Goal: Information Seeking & Learning: Learn about a topic

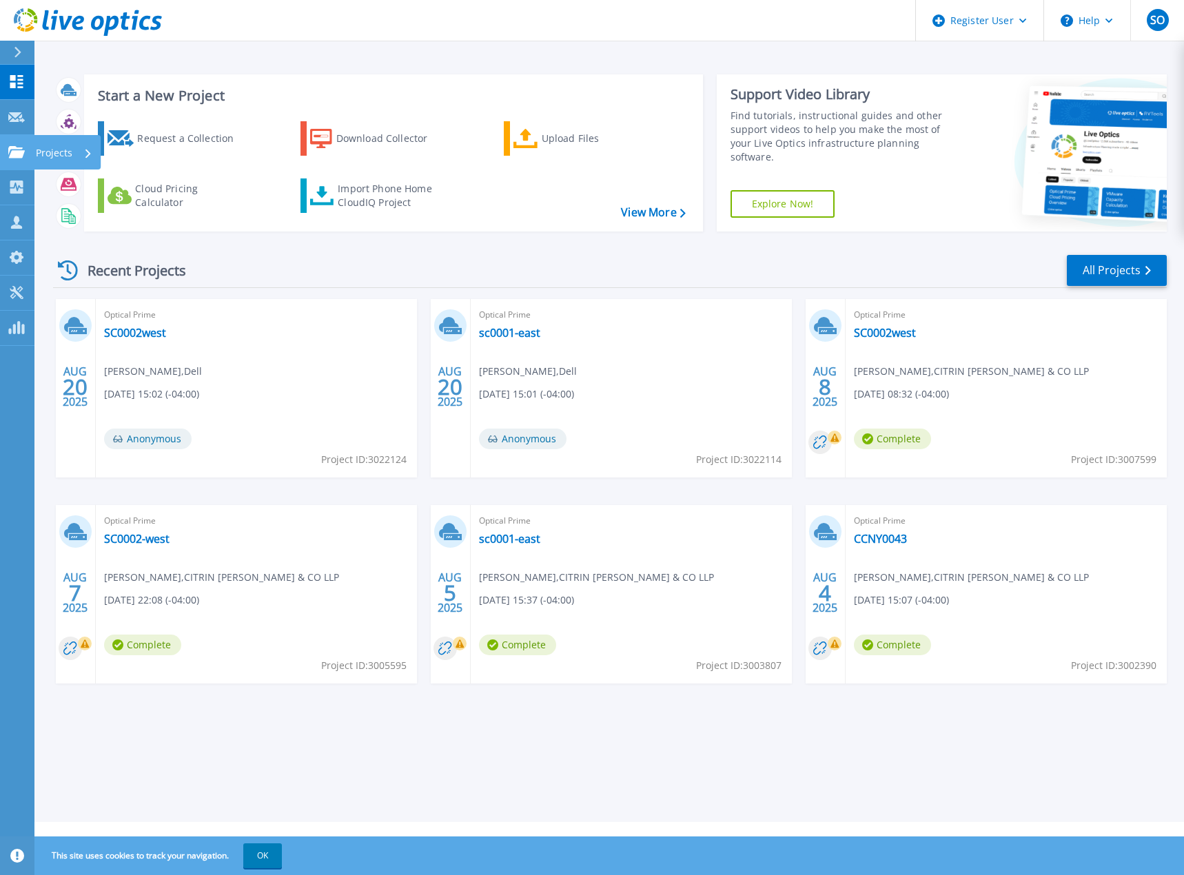
click at [38, 151] on p "Projects" at bounding box center [54, 153] width 37 height 36
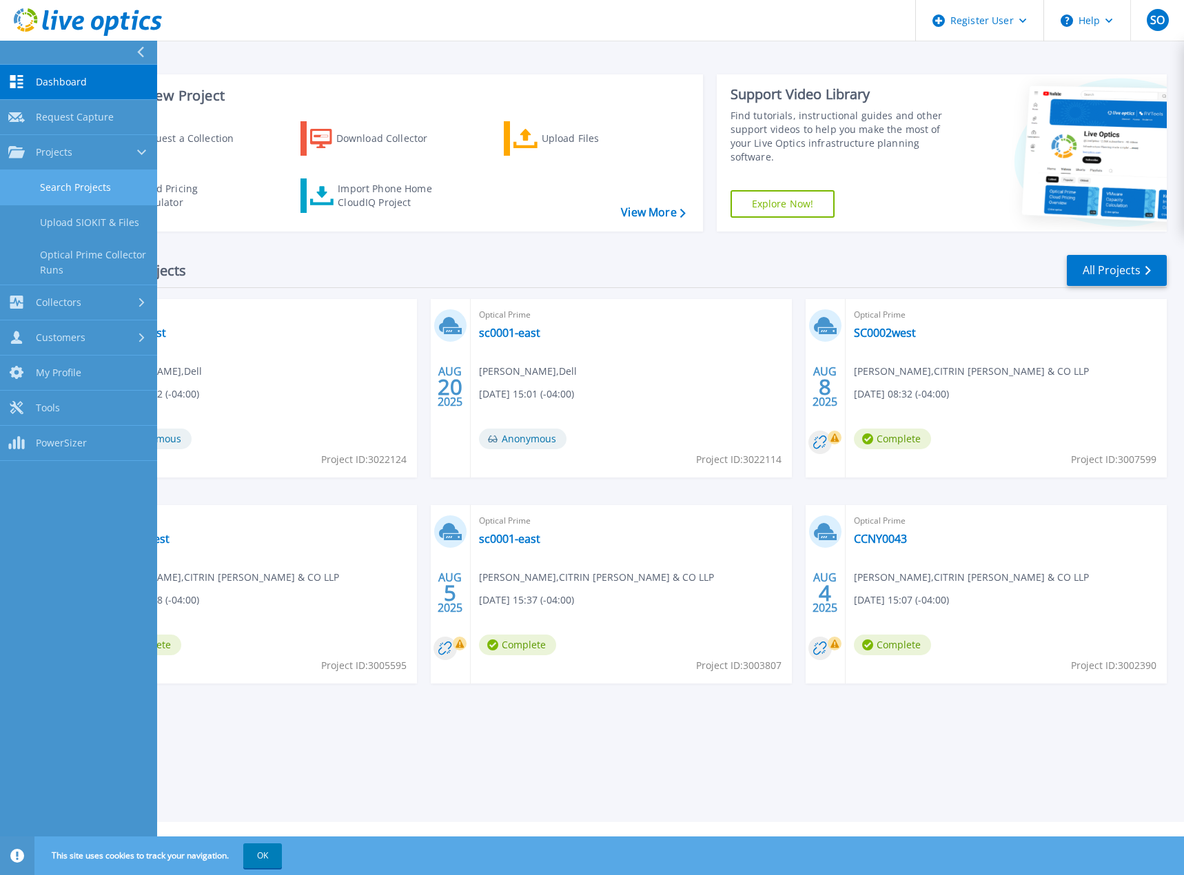
click at [53, 181] on link "Search Projects" at bounding box center [78, 187] width 157 height 35
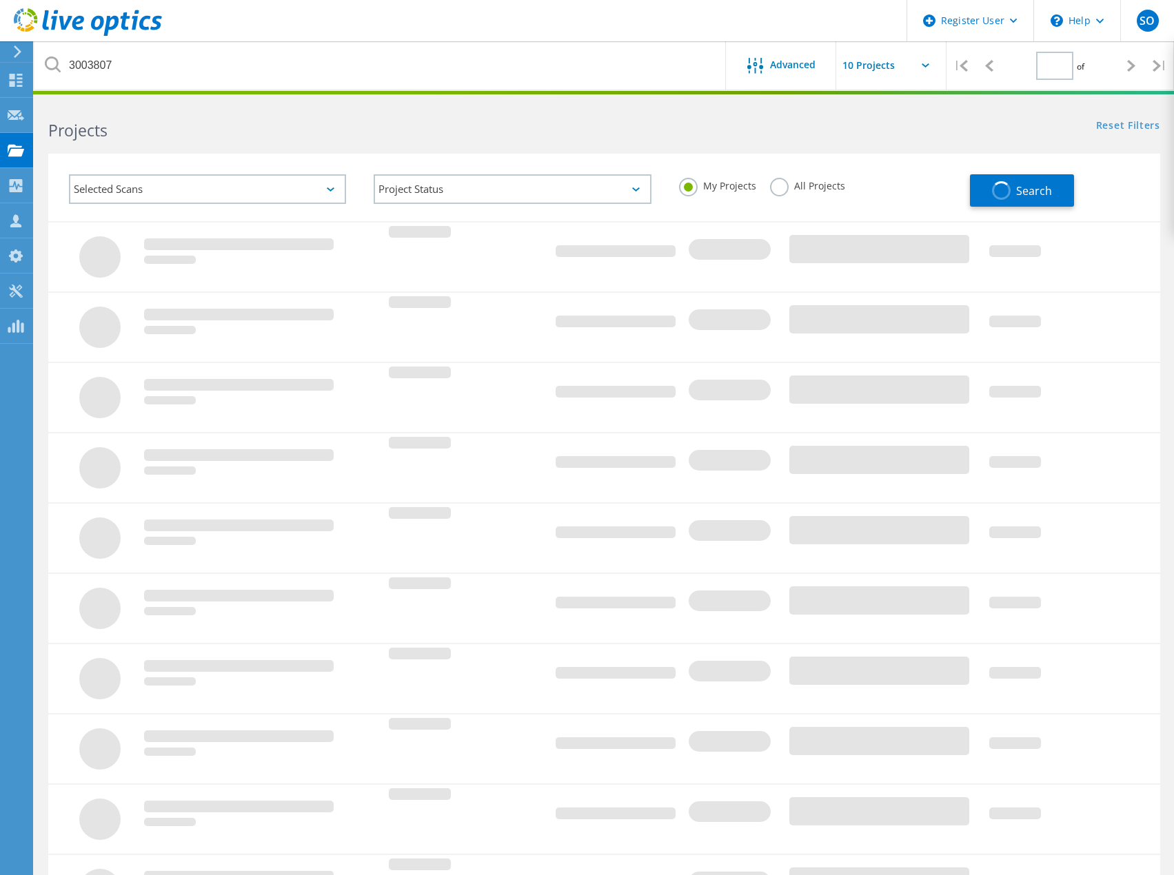
type input "1"
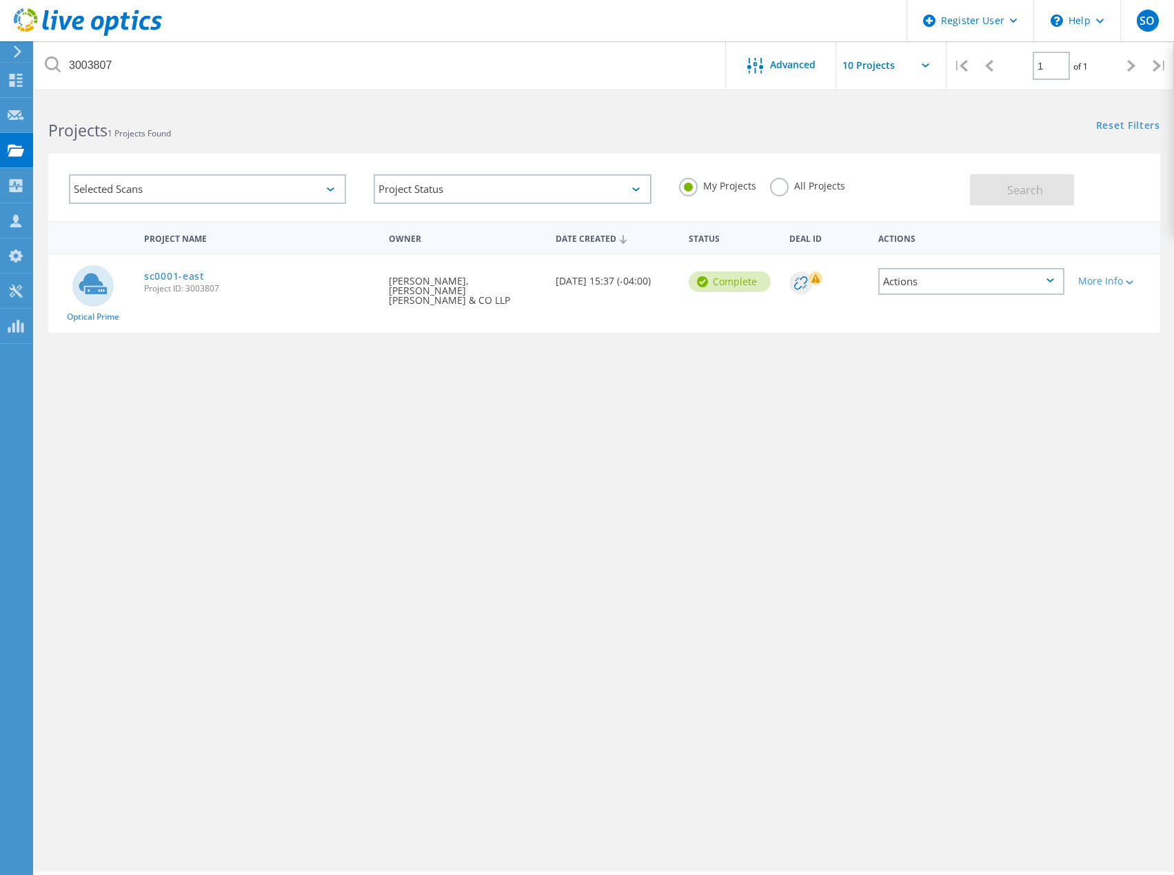
click at [765, 183] on div "My Projects All Projects" at bounding box center [817, 186] width 305 height 51
click at [778, 183] on label "All Projects" at bounding box center [807, 184] width 75 height 13
click at [0, 0] on input "All Projects" at bounding box center [0, 0] width 0 height 0
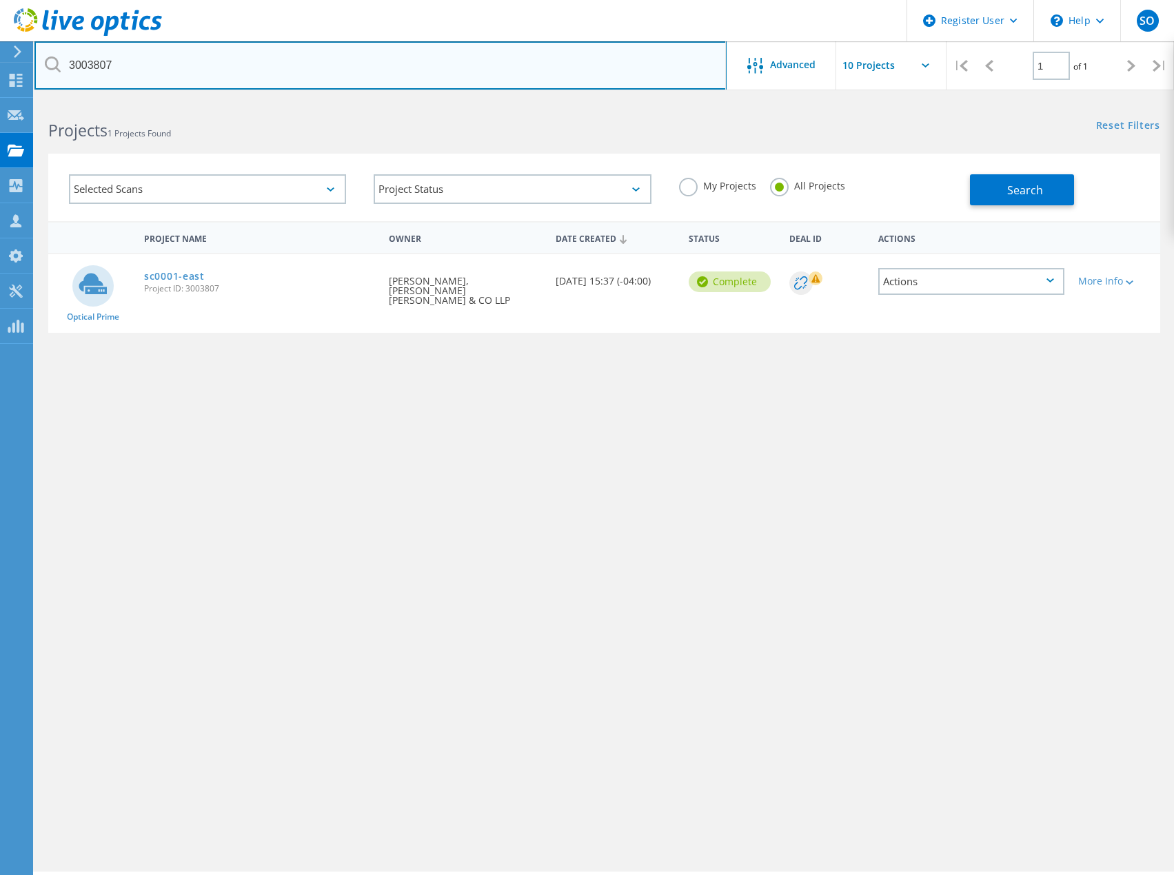
click at [216, 81] on input "3003807" at bounding box center [380, 65] width 692 height 48
click at [214, 78] on input "3003807" at bounding box center [380, 65] width 692 height 48
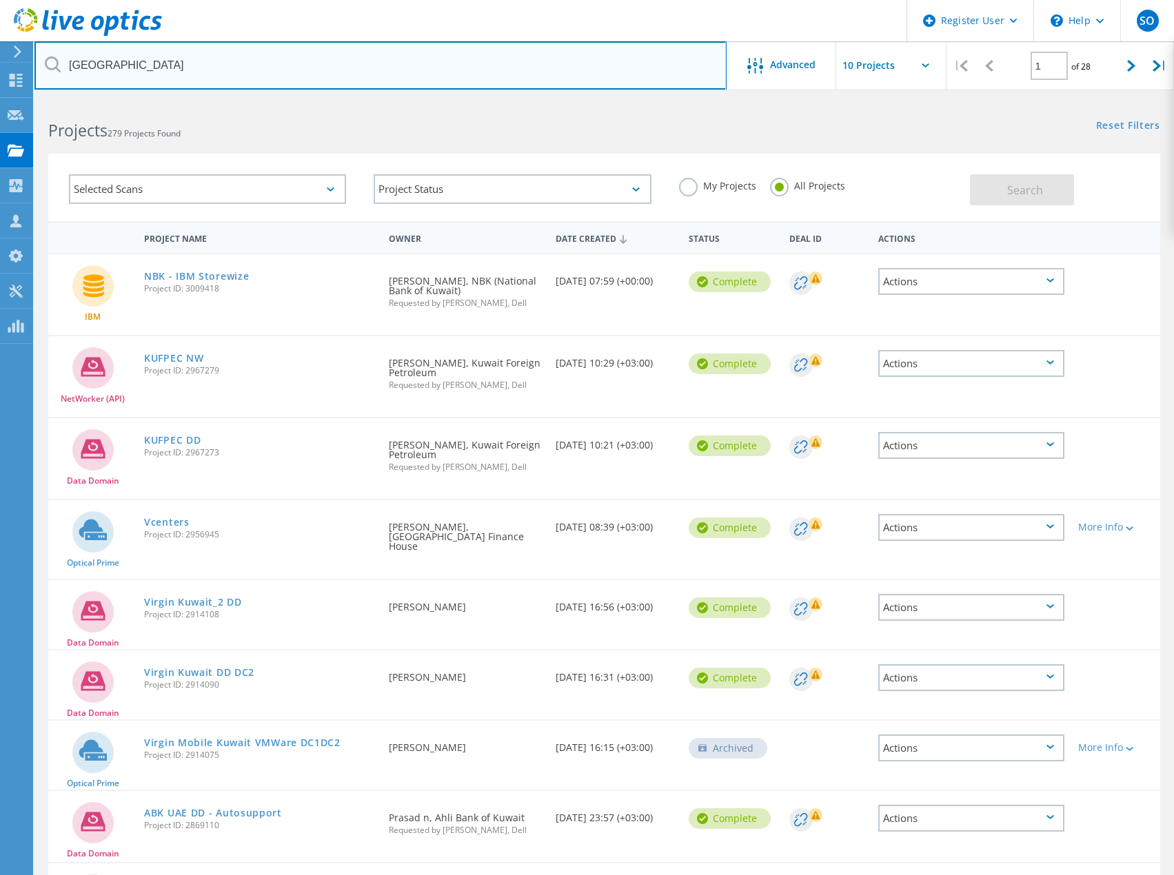
click at [236, 78] on input "kuwait" at bounding box center [380, 65] width 692 height 48
click at [77, 59] on input "kuwait" at bounding box center [380, 65] width 692 height 48
click at [78, 59] on input "kuwait" at bounding box center [380, 65] width 692 height 48
click at [79, 69] on input "kuwait" at bounding box center [380, 65] width 692 height 48
click at [78, 68] on input "kuwait" at bounding box center [380, 65] width 692 height 48
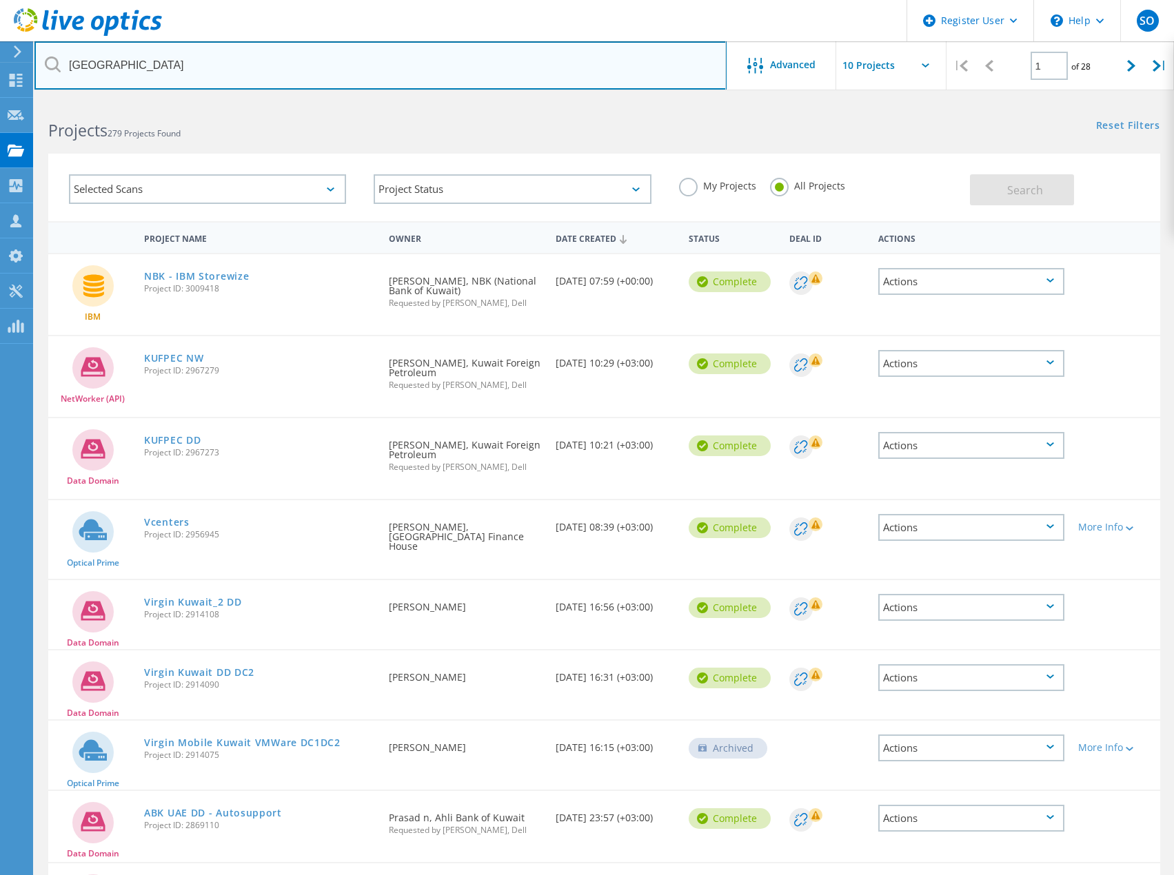
paste input "DSYV7B3, DSYW7B3, DSYX7B3, DSYY7B3"
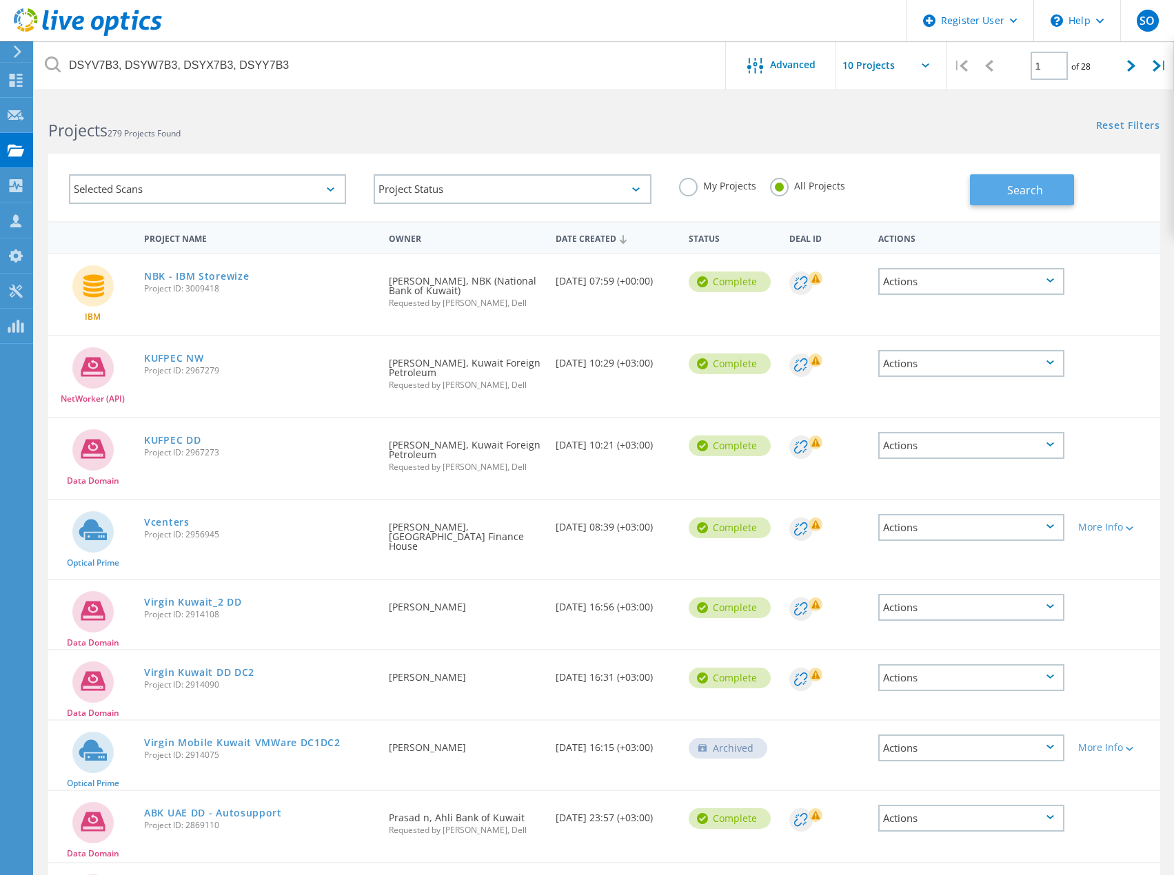
click at [986, 179] on button "Search" at bounding box center [1022, 189] width 104 height 31
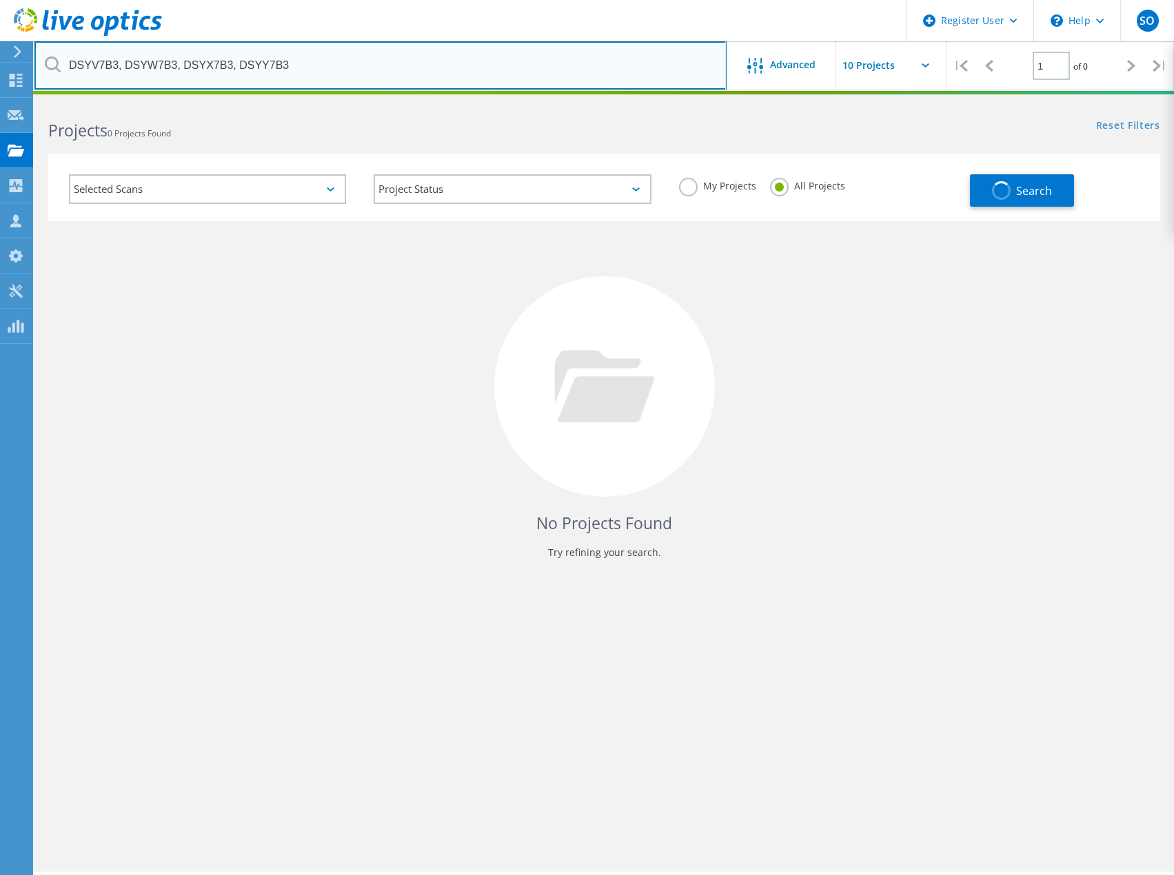
drag, startPoint x: 337, startPoint y: 65, endPoint x: -1, endPoint y: 54, distance: 337.9
click at [0, 54] on html "Register User \n Help Explore Helpful Articles Contact Support SO Dell User Ste…" at bounding box center [587, 456] width 1174 height 913
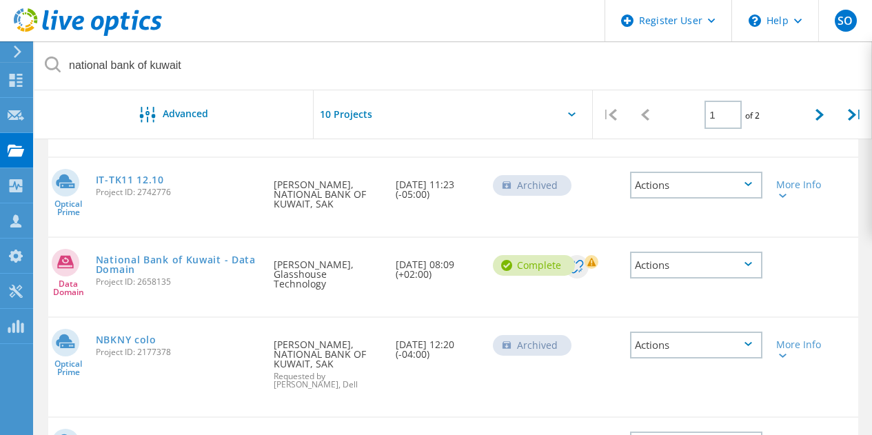
scroll to position [230, 0]
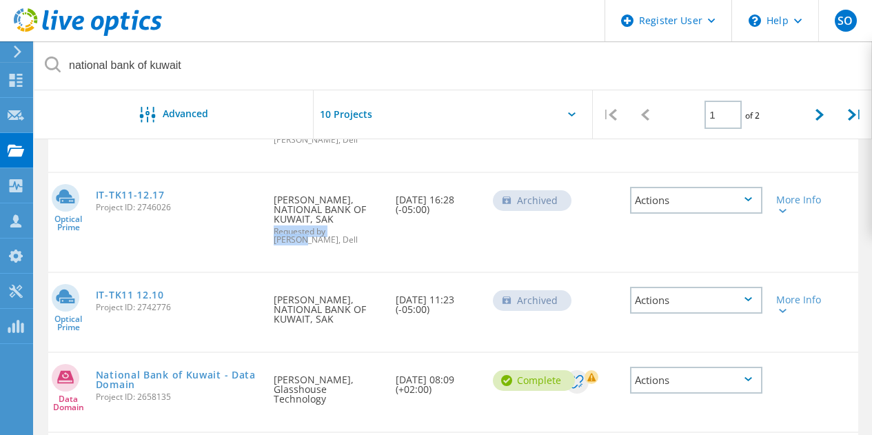
drag, startPoint x: 270, startPoint y: 221, endPoint x: 368, endPoint y: 221, distance: 98.6
click at [368, 221] on div "Requested By Tony Kam, NATIONAL BANK OF KUWAIT, SAK Requested by Timothy Brodri…" at bounding box center [327, 215] width 121 height 85
drag, startPoint x: 138, startPoint y: 205, endPoint x: 175, endPoint y: 205, distance: 37.2
click at [175, 205] on span "Project ID: 2746026" at bounding box center [178, 207] width 165 height 8
click at [190, 202] on div "IT-TK11-12.17 Project ID: 2746026" at bounding box center [178, 199] width 179 height 52
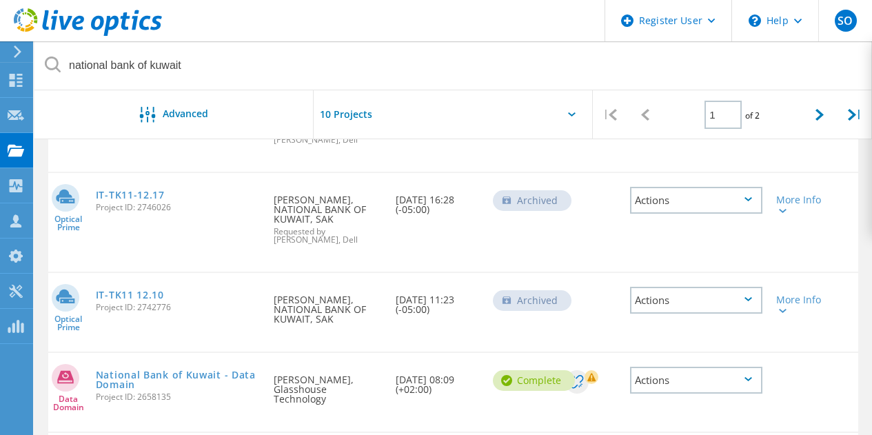
drag, startPoint x: 175, startPoint y: 205, endPoint x: 90, endPoint y: 205, distance: 85.5
click at [88, 205] on div "Optical Prime IT-TK11-12.17 Project ID: 2746026 Requested By Tony Kam, NATIONAL…" at bounding box center [453, 222] width 810 height 99
copy div "Optical Prime IT-TK11-12.17 Project ID: 2746026"
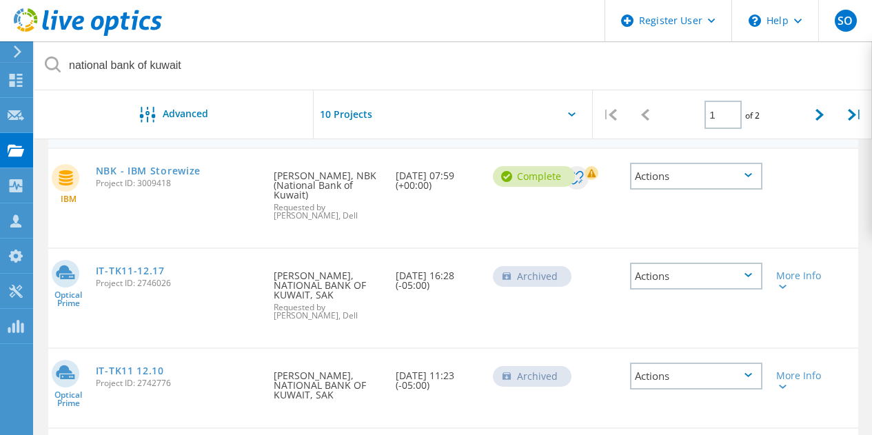
scroll to position [268, 0]
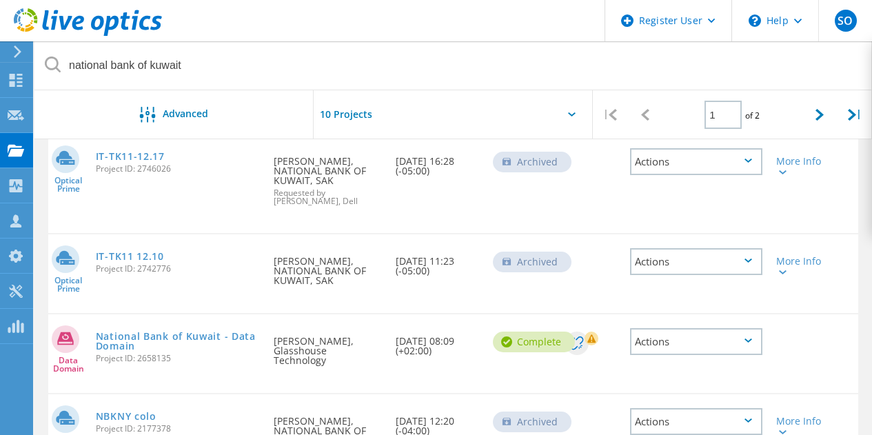
click at [180, 188] on div "Optical Prime IT-TK11-12.17 Project ID: 2746026 Requested By Tony Kam, NATIONAL…" at bounding box center [453, 183] width 810 height 99
drag, startPoint x: 174, startPoint y: 170, endPoint x: 95, endPoint y: 169, distance: 79.3
click at [96, 170] on span "Project ID: 2746026" at bounding box center [178, 169] width 165 height 8
copy span "Project ID: 2746026"
drag, startPoint x: 393, startPoint y: 158, endPoint x: 446, endPoint y: 163, distance: 53.3
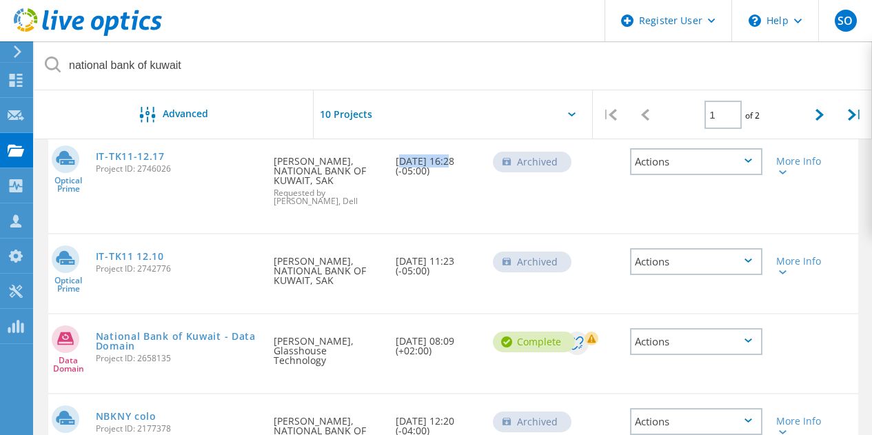
click at [446, 163] on div "Date Created 12/16/2024, 16:28 (-05:00)" at bounding box center [437, 161] width 97 height 55
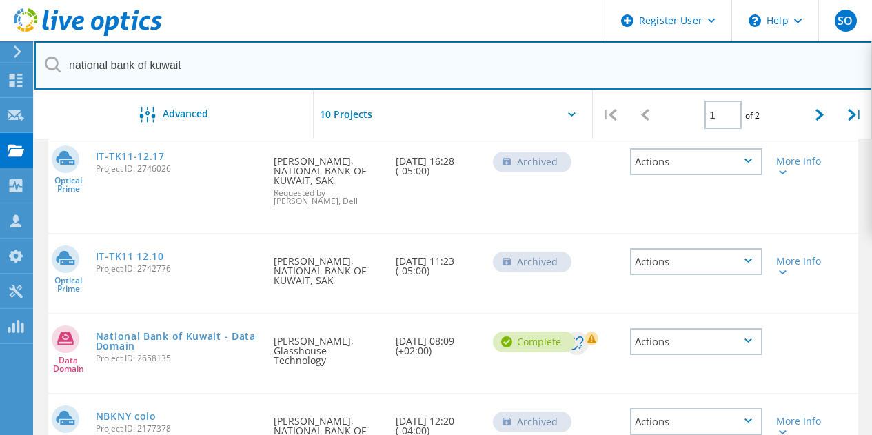
drag, startPoint x: 205, startPoint y: 70, endPoint x: 32, endPoint y: 57, distance: 174.2
paste input "2742776"
paste input "text"
type input "2742776"
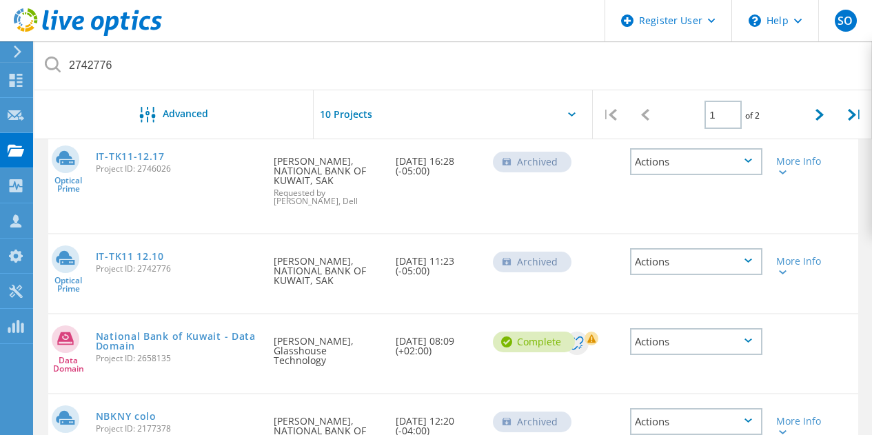
click at [167, 265] on span "Project ID: 2742776" at bounding box center [178, 269] width 165 height 8
copy span "2742776"
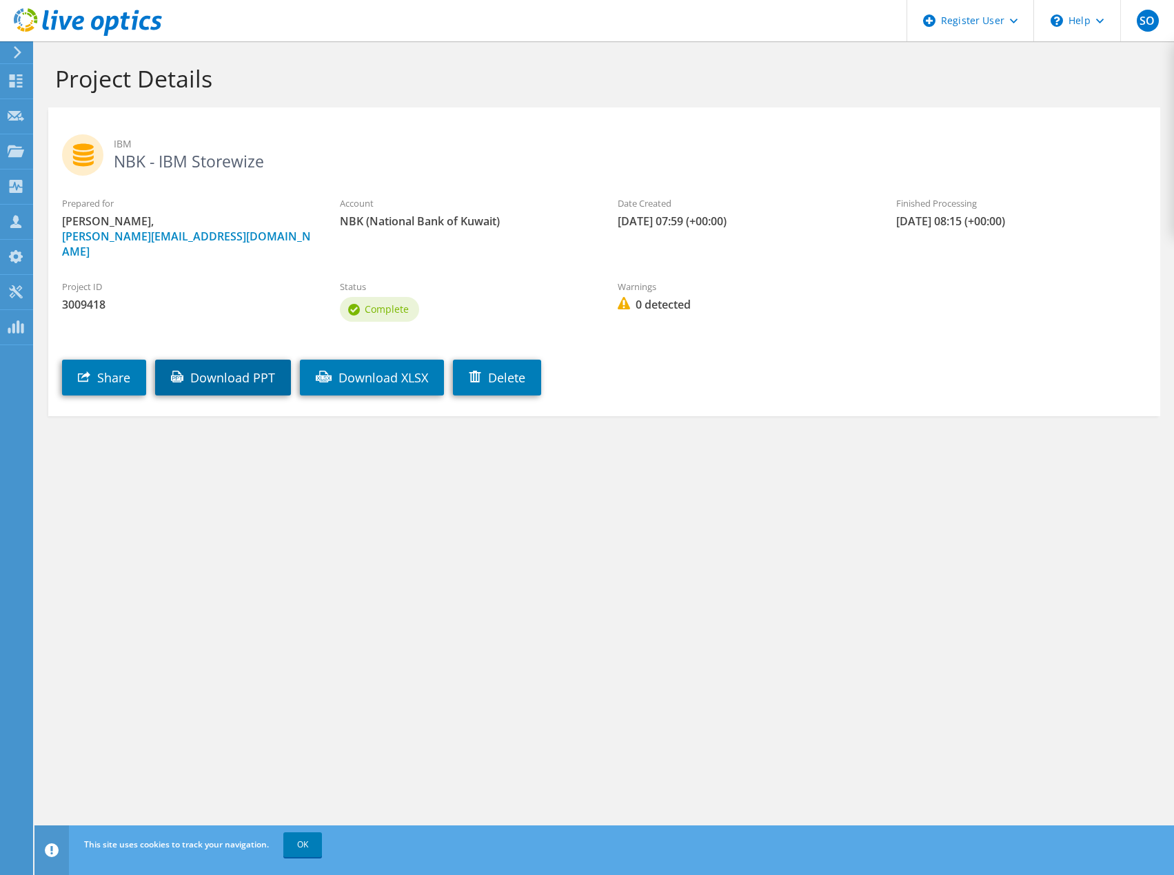
click at [199, 363] on link "Download PPT" at bounding box center [223, 378] width 136 height 36
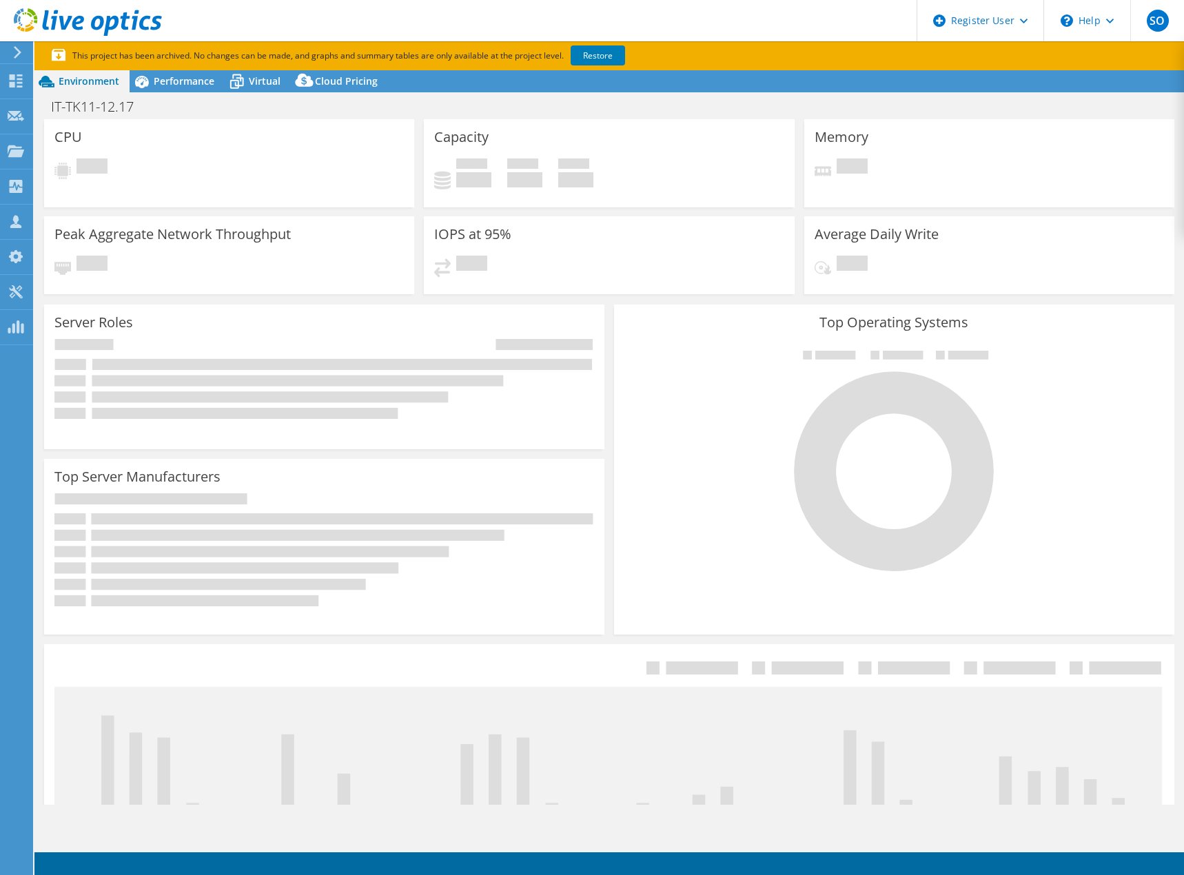
select select "USD"
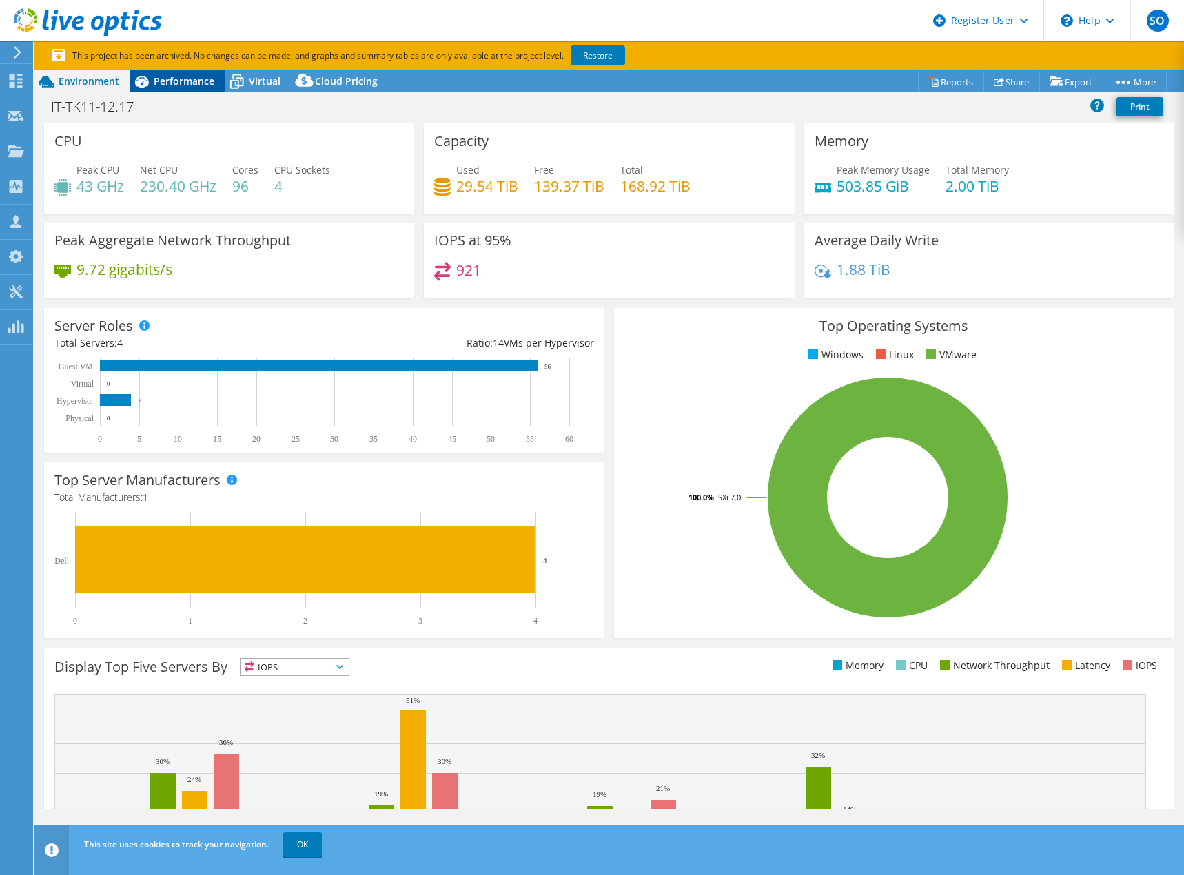
click at [175, 78] on span "Performance" at bounding box center [184, 80] width 61 height 13
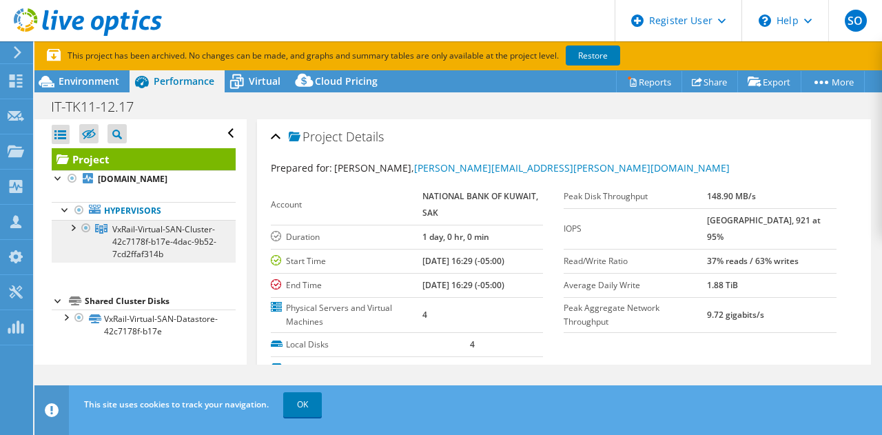
click at [183, 254] on span "VxRail-Virtual-SAN-Cluster-42c7178f-b17e-4dac-9b52-7cd2ffaf314b" at bounding box center [164, 241] width 104 height 37
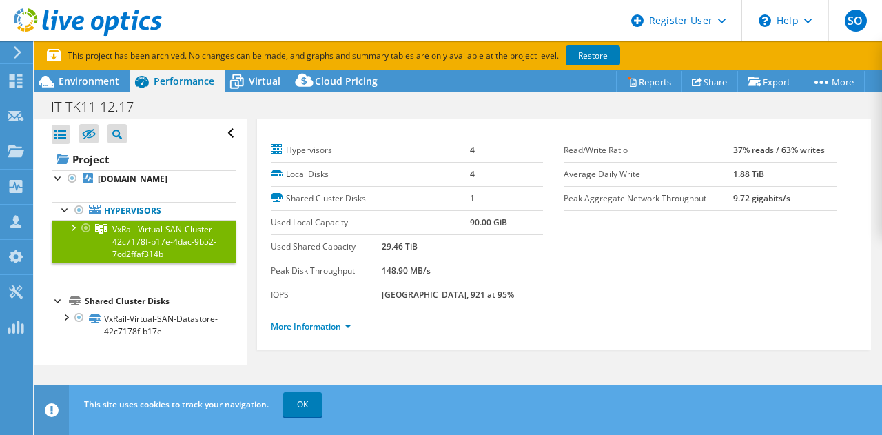
scroll to position [30, 0]
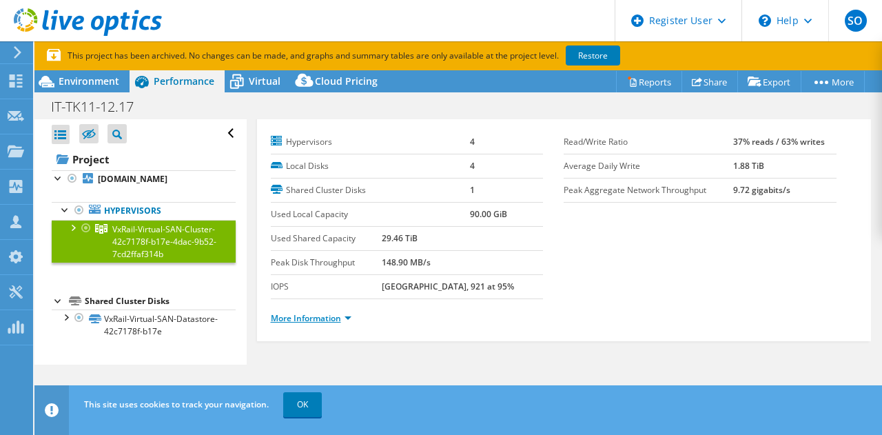
click at [331, 318] on link "More Information" at bounding box center [311, 318] width 81 height 12
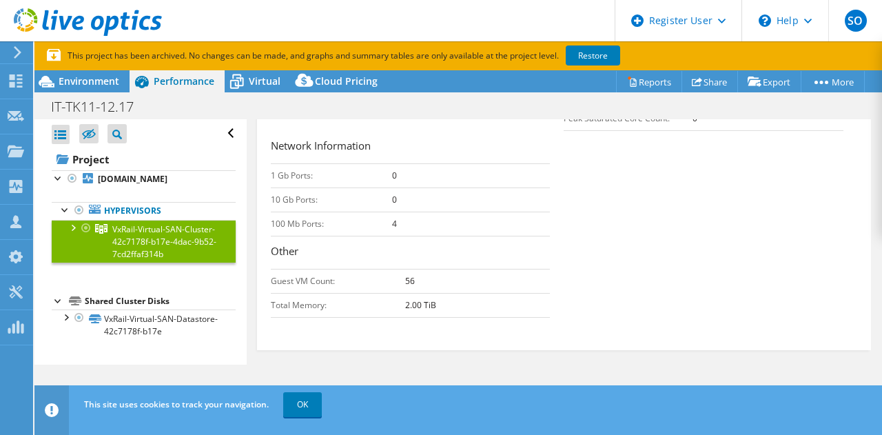
scroll to position [520, 0]
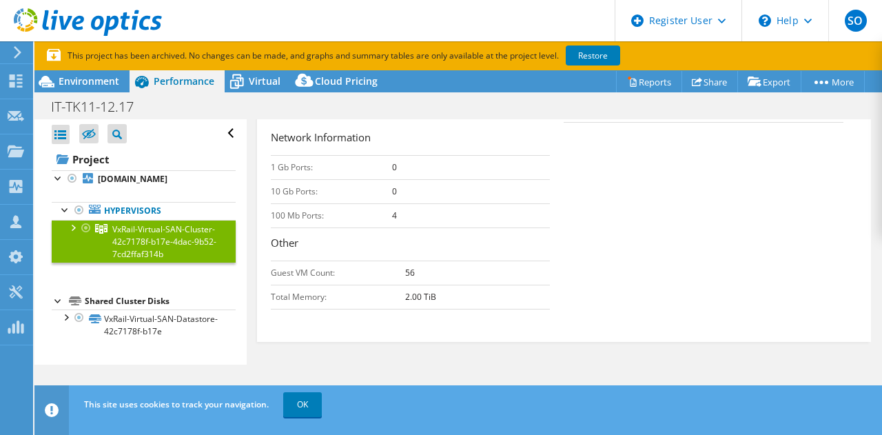
click at [71, 225] on div at bounding box center [72, 227] width 14 height 14
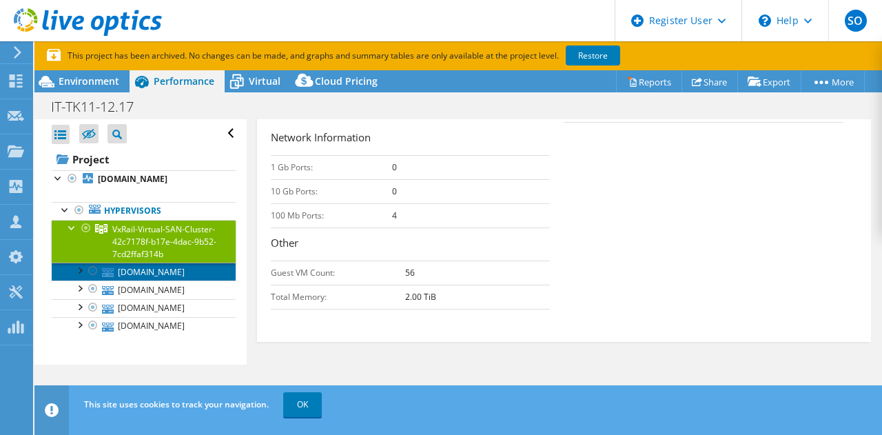
click at [119, 269] on link "dresx102.nbkny.com" at bounding box center [144, 272] width 184 height 18
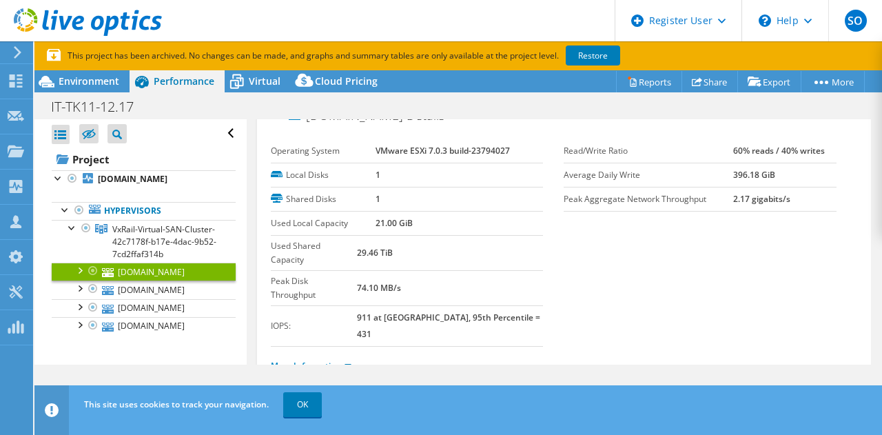
scroll to position [30, 0]
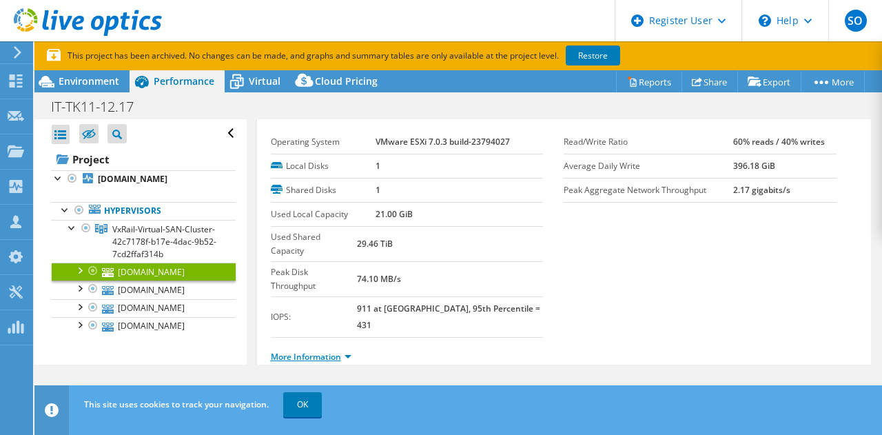
click at [327, 351] on link "More Information" at bounding box center [311, 357] width 81 height 12
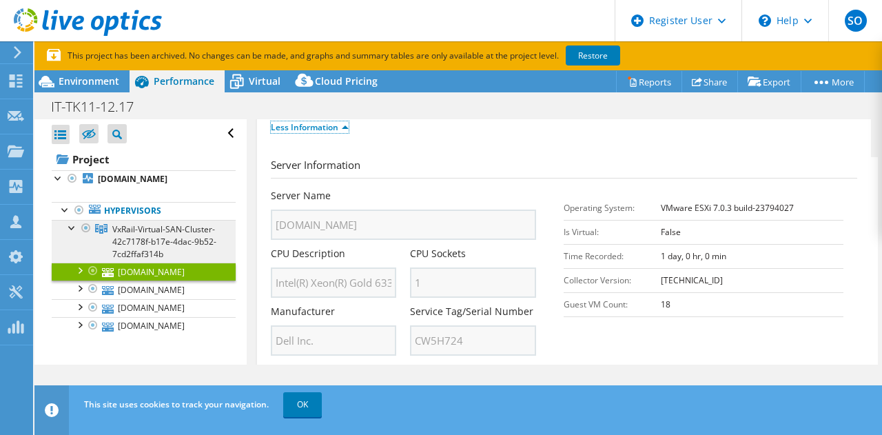
scroll to position [64, 0]
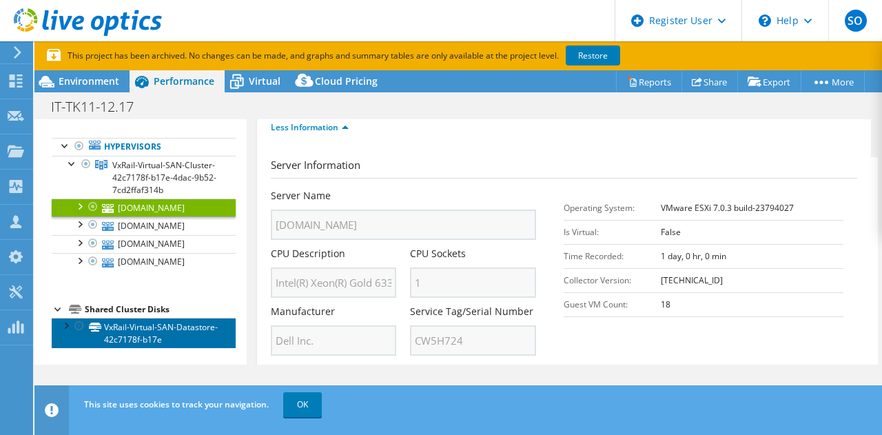
click at [145, 329] on link "VxRail-Virtual-SAN-Datastore-42c7178f-b17e" at bounding box center [144, 333] width 184 height 30
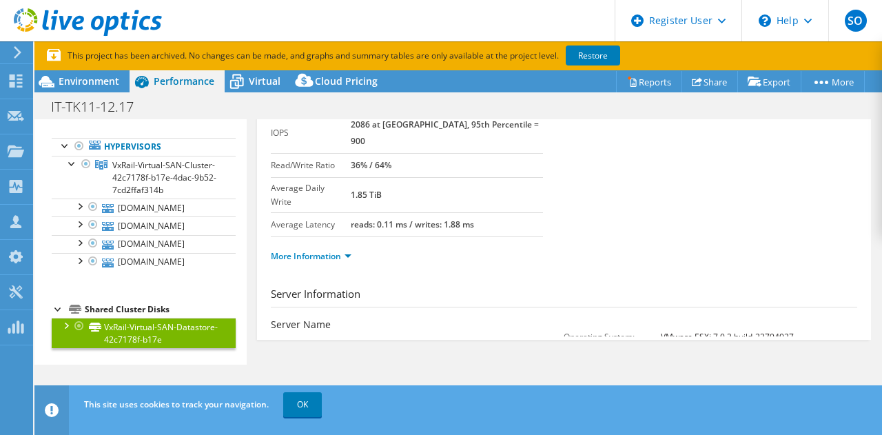
scroll to position [30, 0]
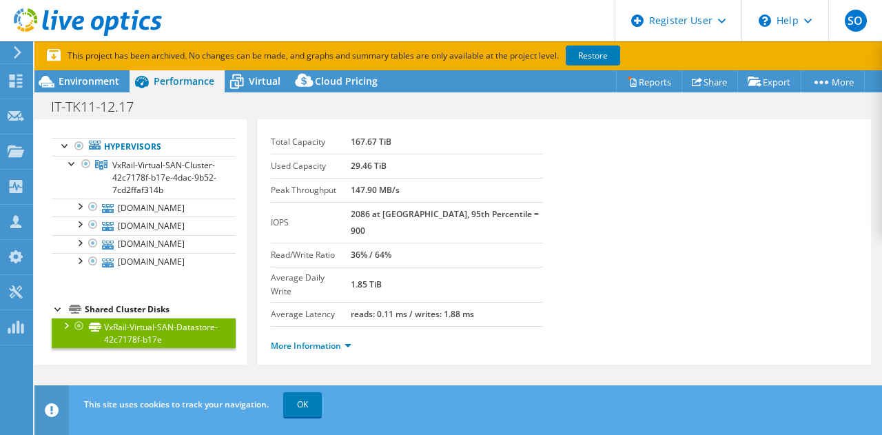
click at [68, 325] on div at bounding box center [66, 325] width 14 height 14
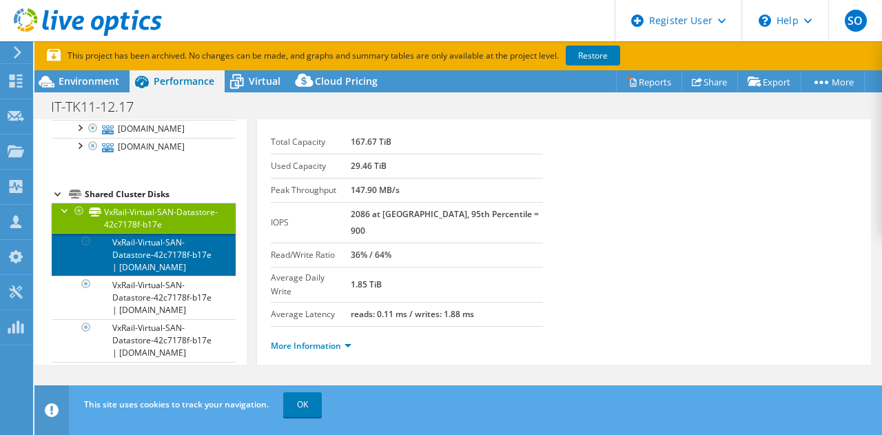
click at [164, 243] on link "VxRail-Virtual-SAN-Datastore-42c7178f-b17e | dresx102.nbkny.com" at bounding box center [144, 254] width 184 height 43
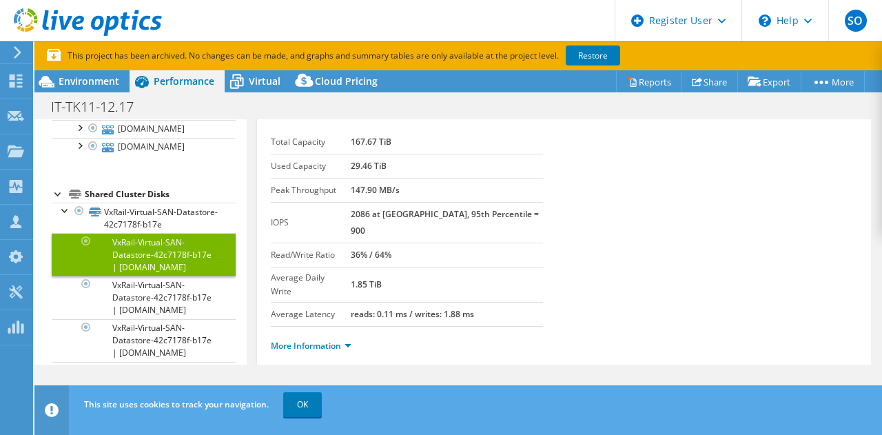
scroll to position [0, 0]
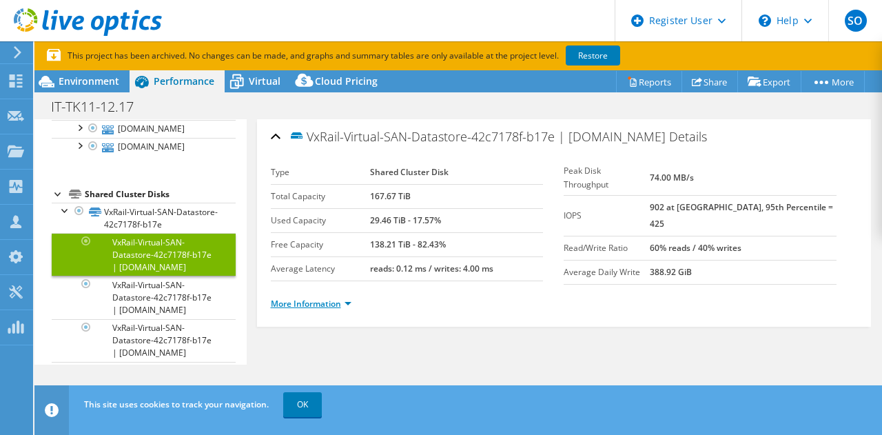
click at [327, 304] on link "More Information" at bounding box center [311, 304] width 81 height 12
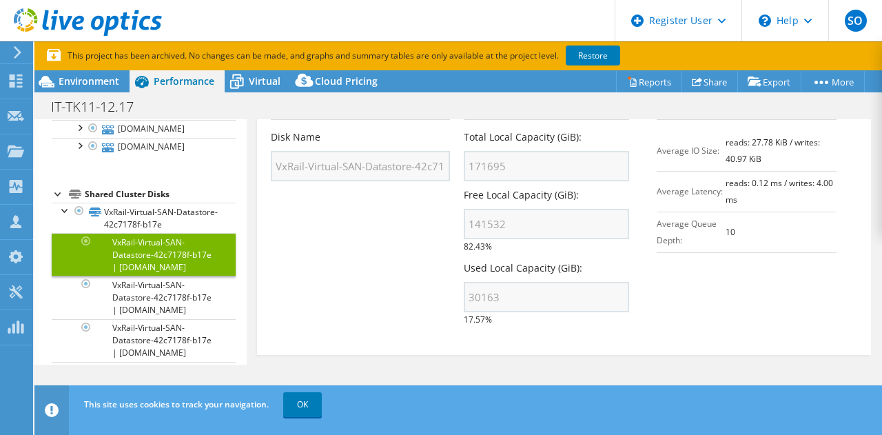
scroll to position [236, 0]
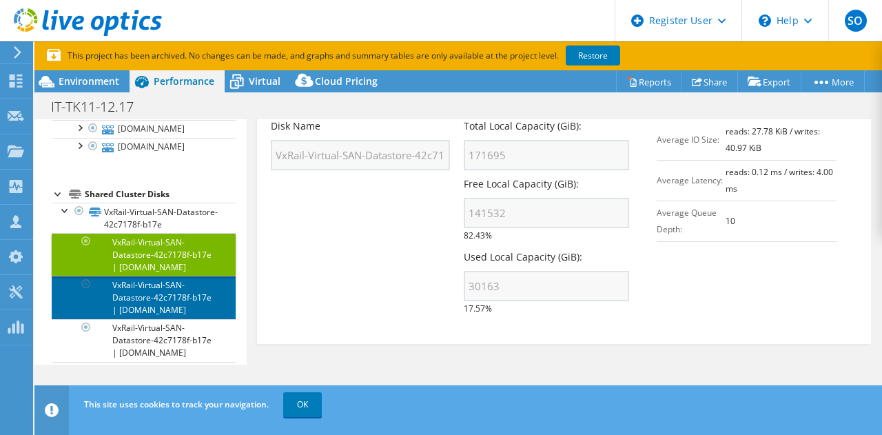
click at [129, 301] on link "VxRail-Virtual-SAN-Datastore-42c7178f-b17e | dresx103.nbkny.com" at bounding box center [144, 297] width 184 height 43
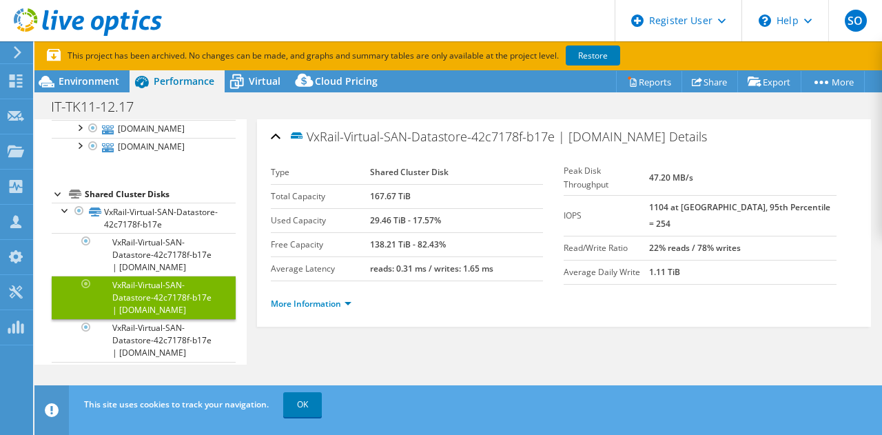
scroll to position [0, 0]
click at [331, 299] on link "More Information" at bounding box center [311, 304] width 81 height 12
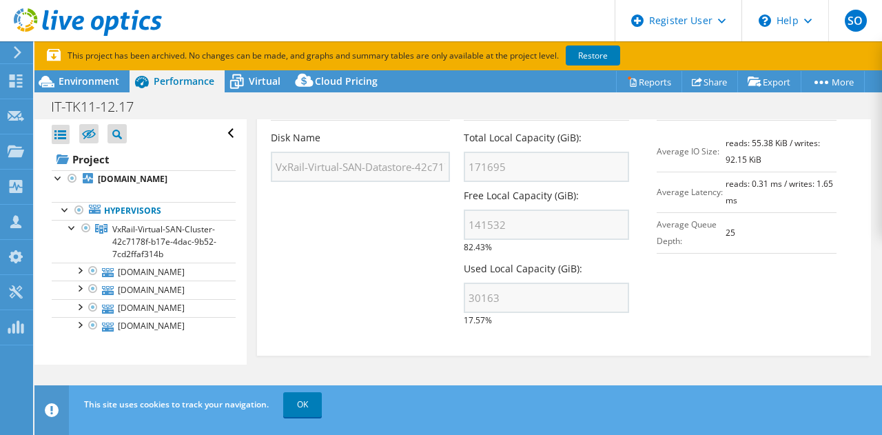
scroll to position [230, 0]
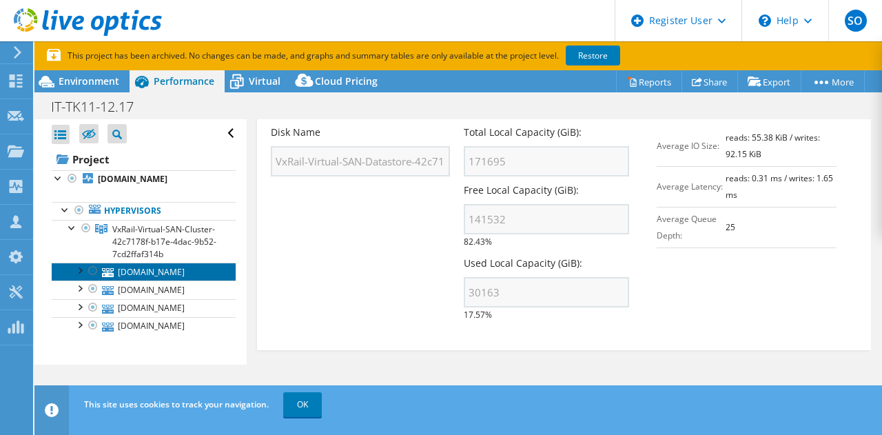
click at [163, 270] on link "dresx102.nbkny.com" at bounding box center [144, 272] width 184 height 18
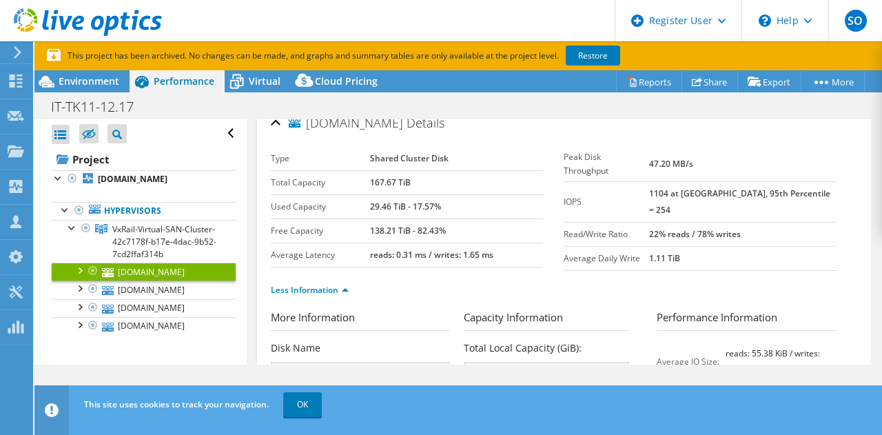
scroll to position [0, 0]
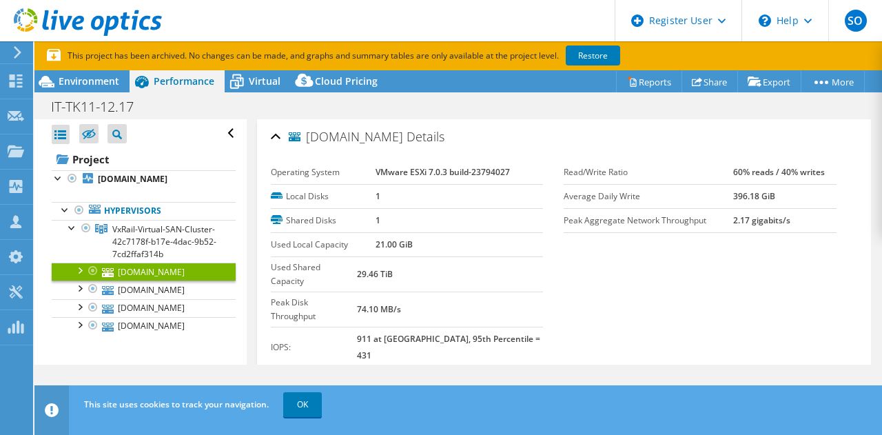
click at [344, 381] on link "More Information" at bounding box center [311, 387] width 81 height 12
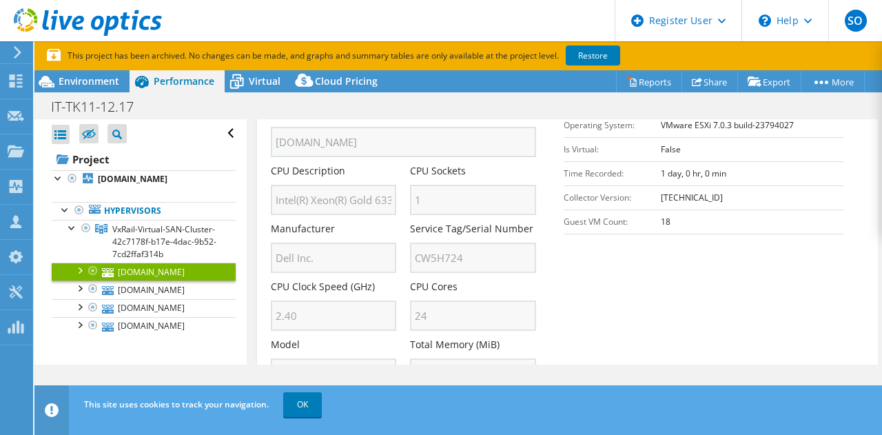
scroll to position [345, 0]
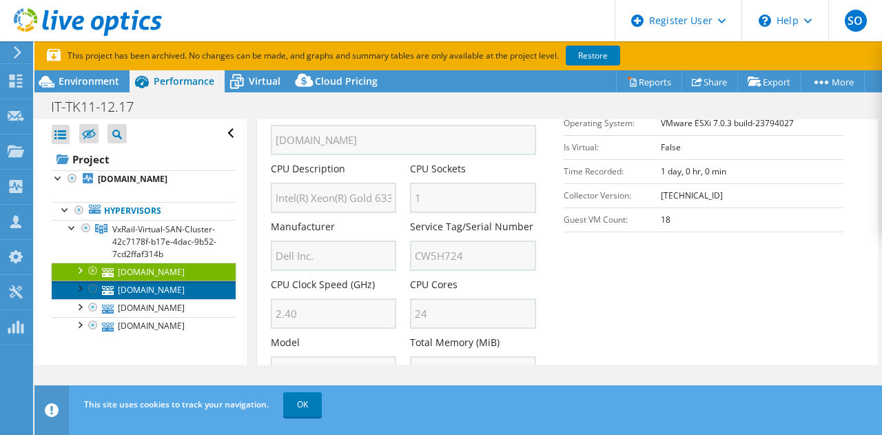
click at [143, 294] on link "dresx103.nbkny.com" at bounding box center [144, 290] width 184 height 18
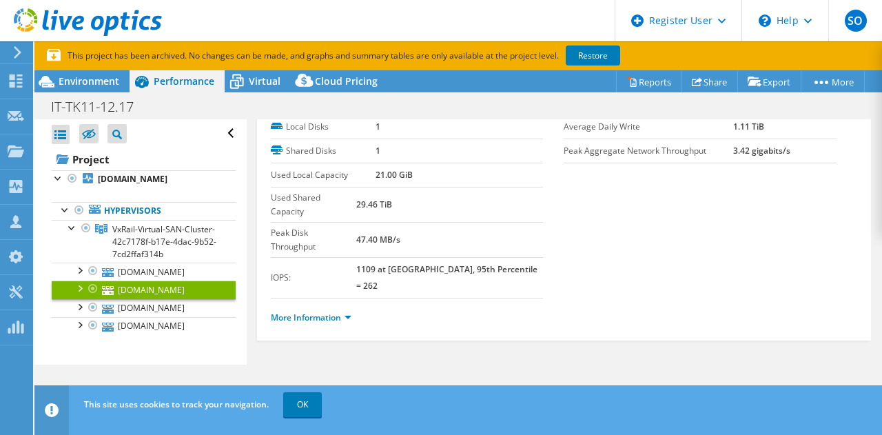
scroll to position [30, 0]
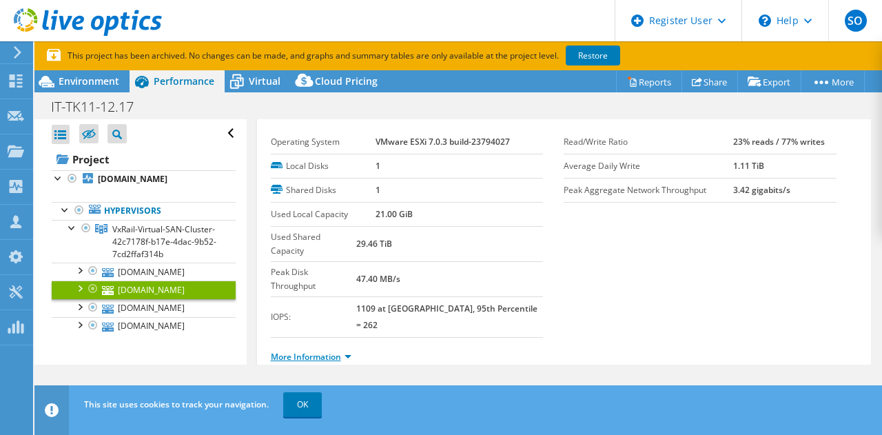
click at [351, 349] on li "More Information" at bounding box center [315, 356] width 89 height 15
click at [344, 351] on link "More Information" at bounding box center [311, 357] width 81 height 12
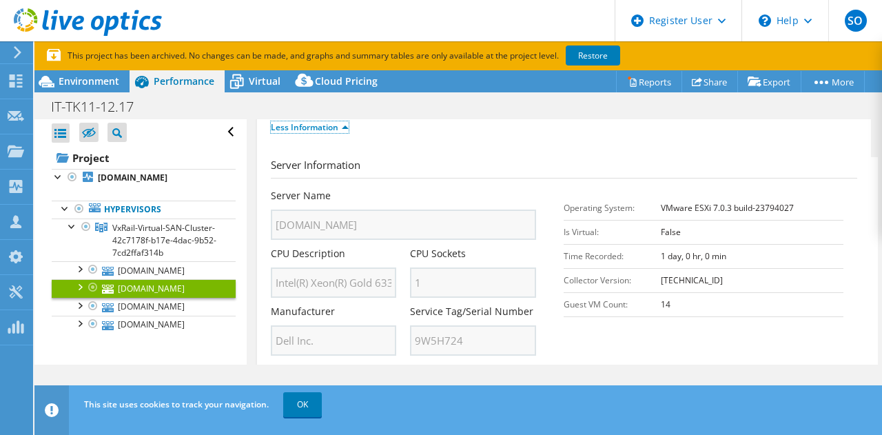
scroll to position [0, 0]
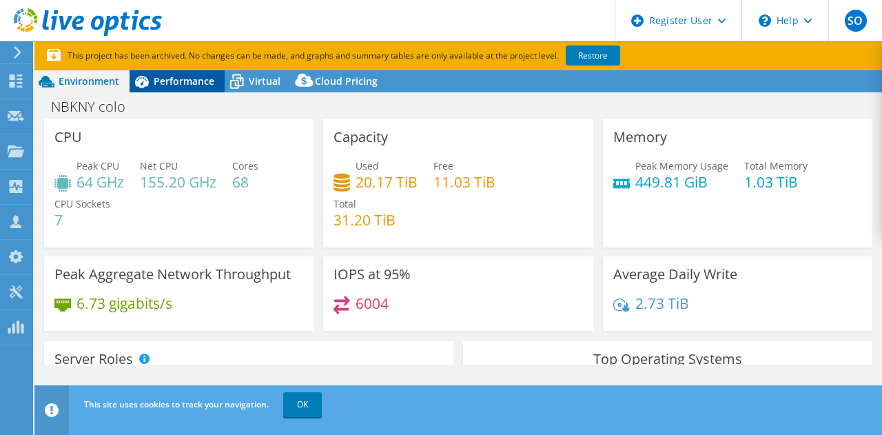
click at [176, 77] on span "Performance" at bounding box center [184, 80] width 61 height 13
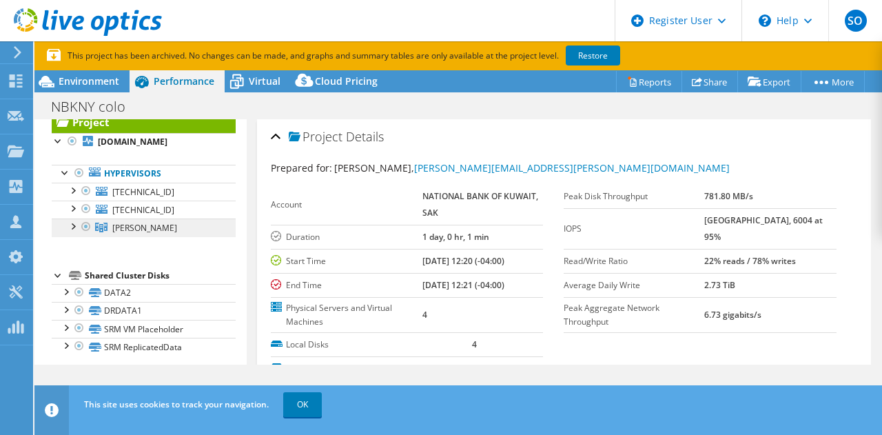
scroll to position [45, 0]
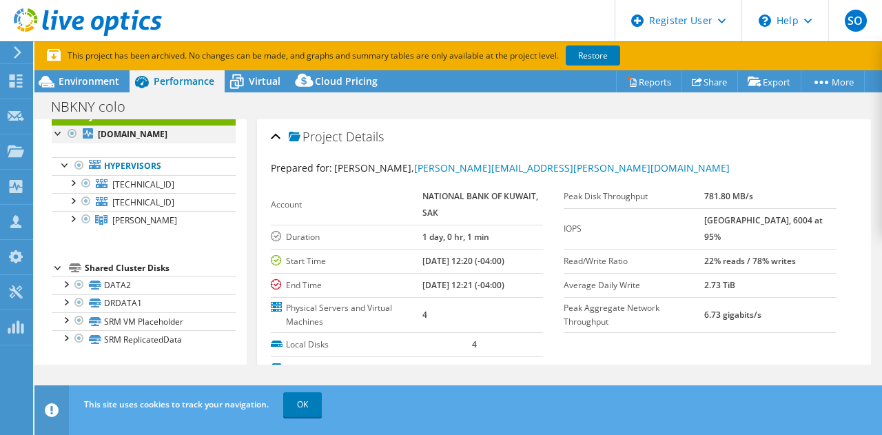
click at [56, 132] on div at bounding box center [59, 132] width 14 height 14
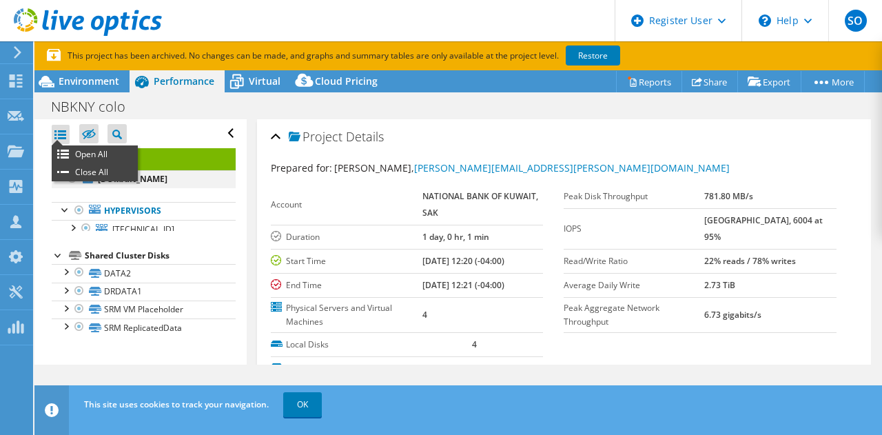
scroll to position [0, 0]
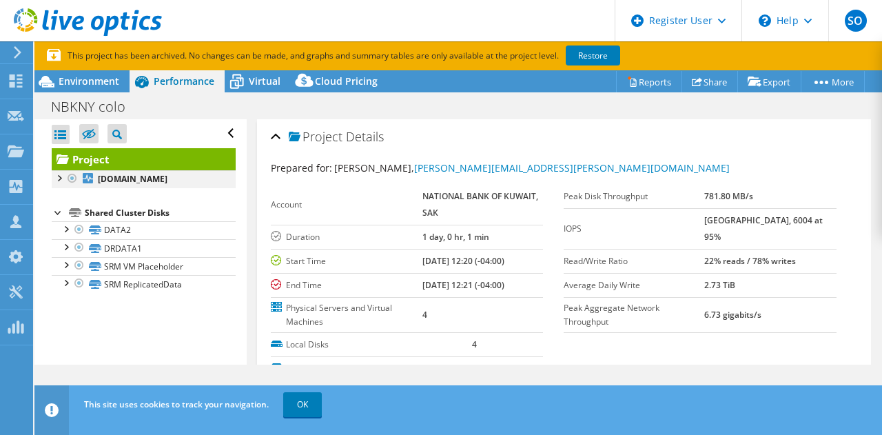
click at [59, 176] on div at bounding box center [59, 177] width 14 height 14
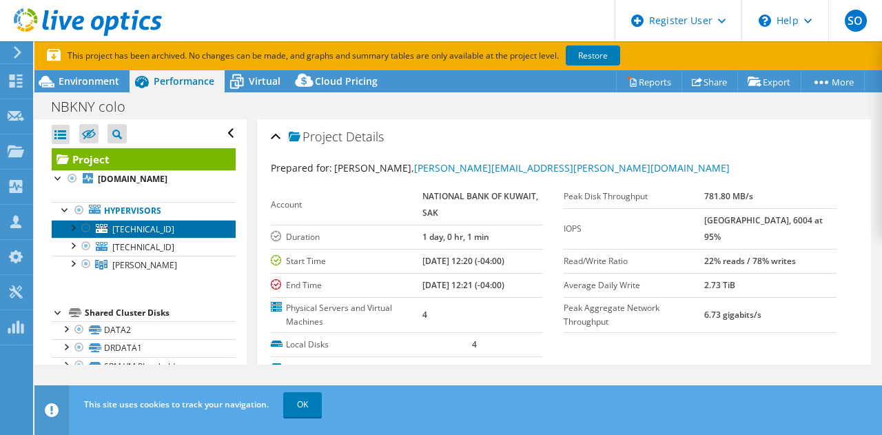
click at [148, 229] on span "10.10.4.14" at bounding box center [143, 229] width 62 height 12
click at [147, 229] on span "10.10.4.14" at bounding box center [143, 229] width 62 height 12
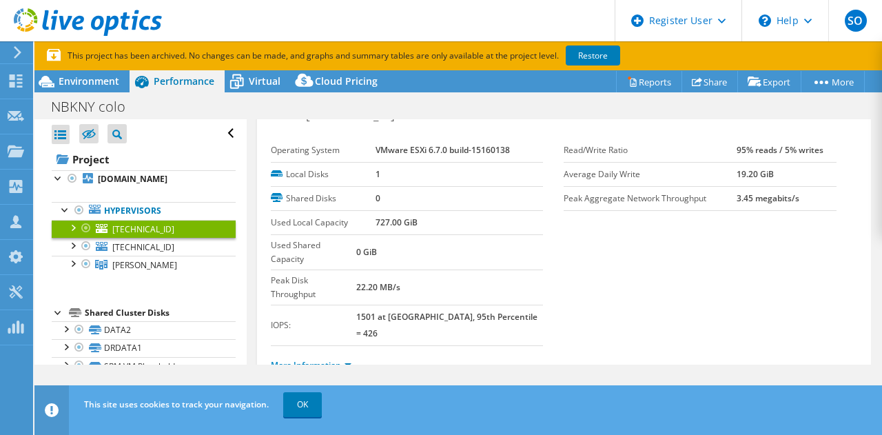
scroll to position [30, 0]
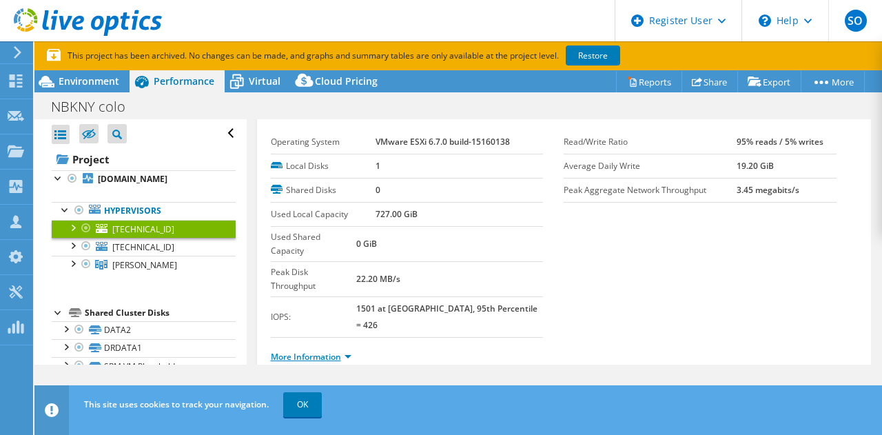
click at [350, 351] on link "More Information" at bounding box center [311, 357] width 81 height 12
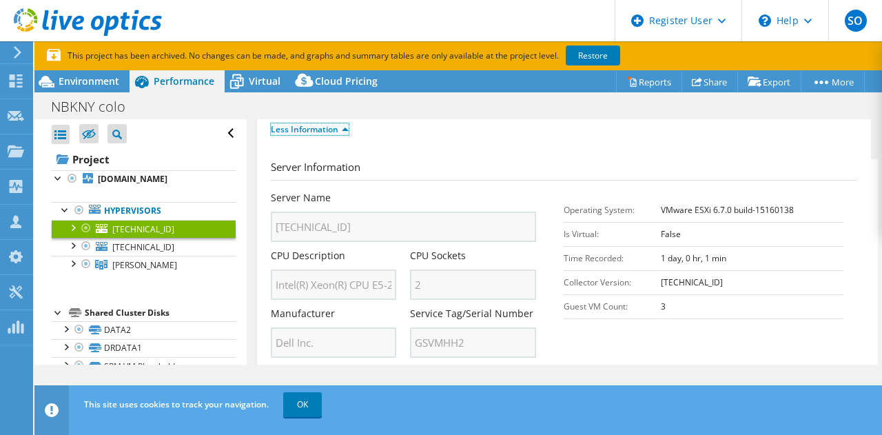
scroll to position [260, 0]
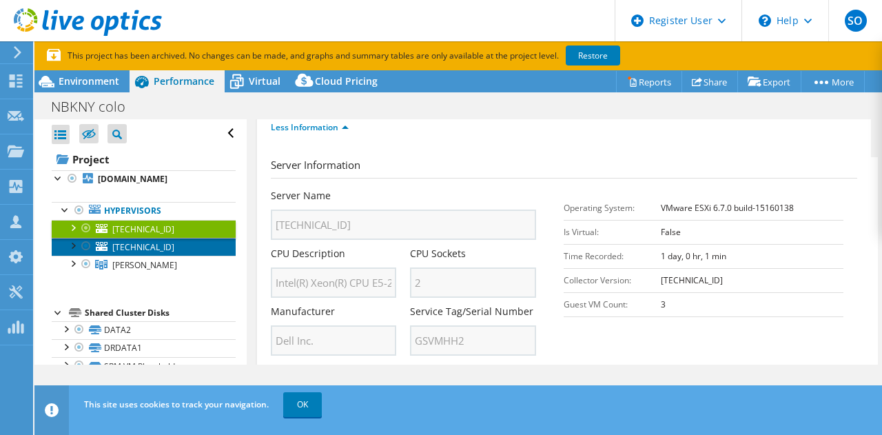
click at [142, 246] on span "192.168.0.242" at bounding box center [143, 247] width 62 height 12
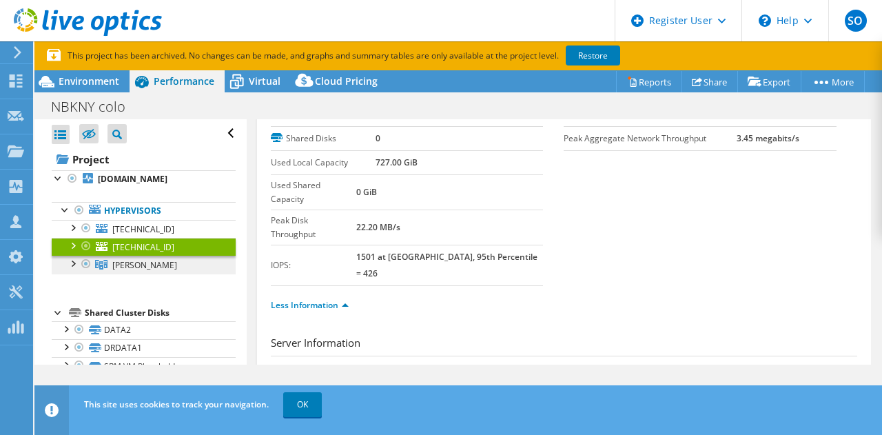
scroll to position [30, 0]
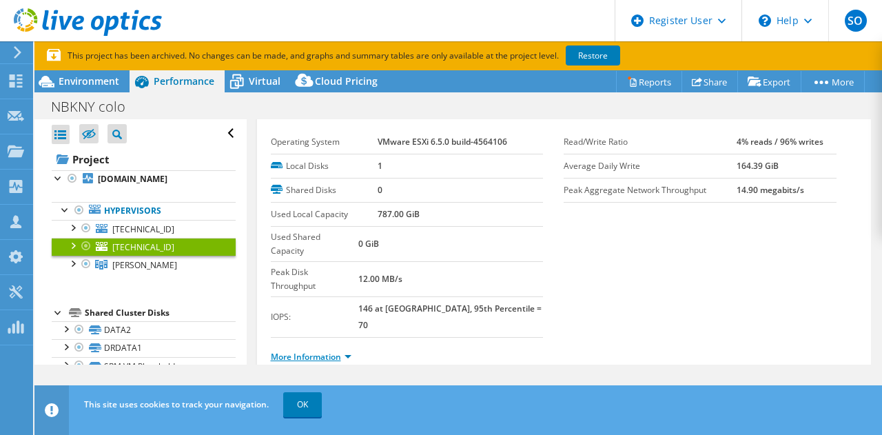
drag, startPoint x: 356, startPoint y: 316, endPoint x: 348, endPoint y: 316, distance: 7.6
click at [354, 349] on li "More Information" at bounding box center [315, 356] width 89 height 15
click at [345, 351] on link "More Information" at bounding box center [311, 357] width 81 height 12
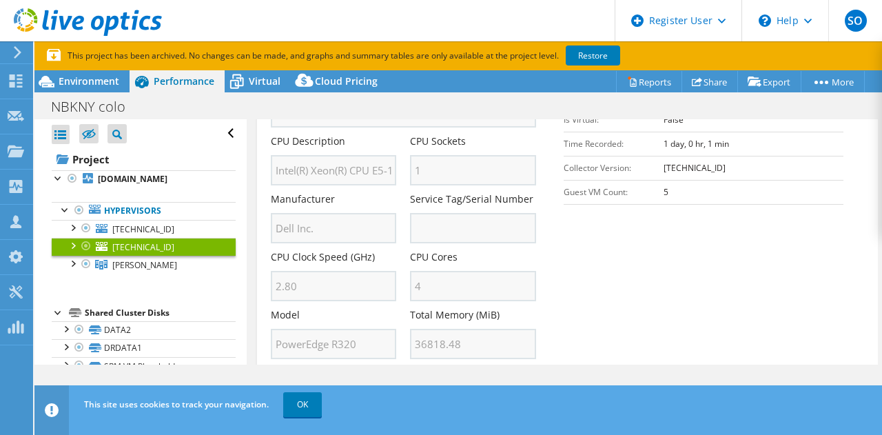
scroll to position [375, 0]
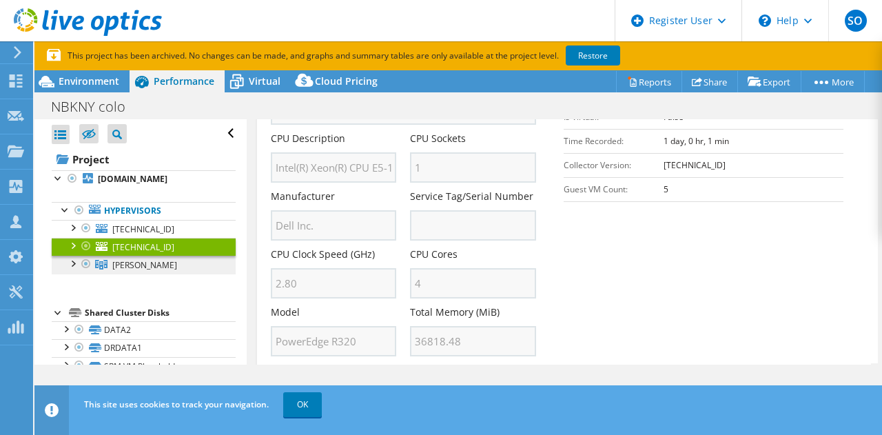
click at [131, 265] on span "DR HA" at bounding box center [144, 265] width 65 height 12
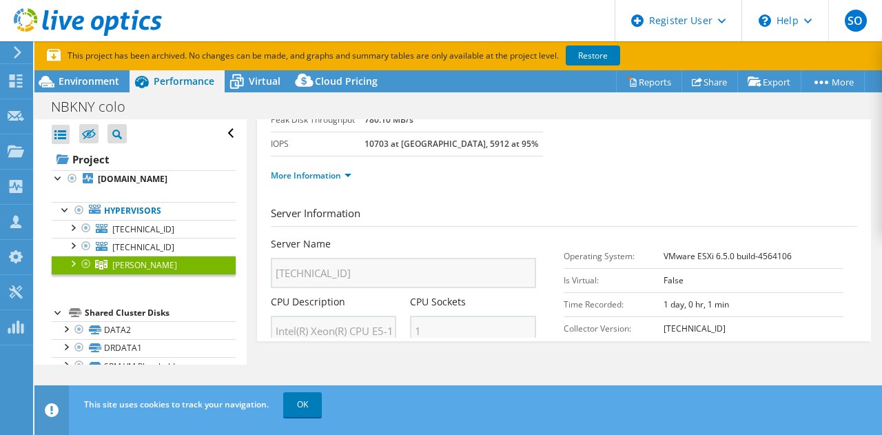
scroll to position [30, 0]
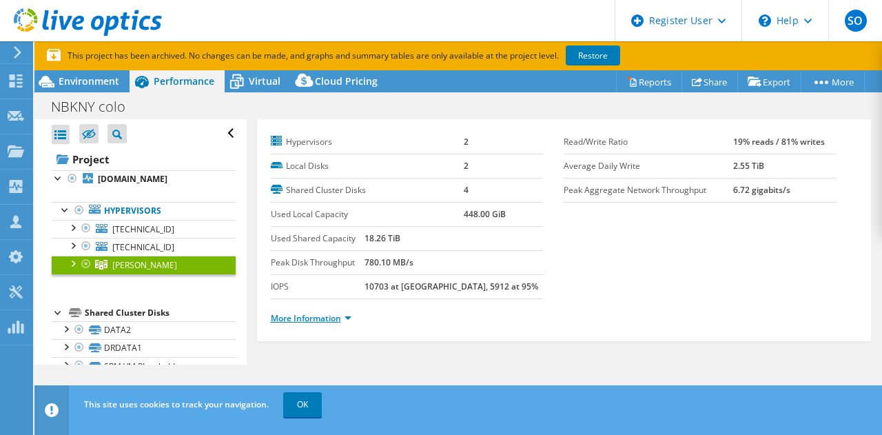
click at [347, 315] on link "More Information" at bounding box center [311, 318] width 81 height 12
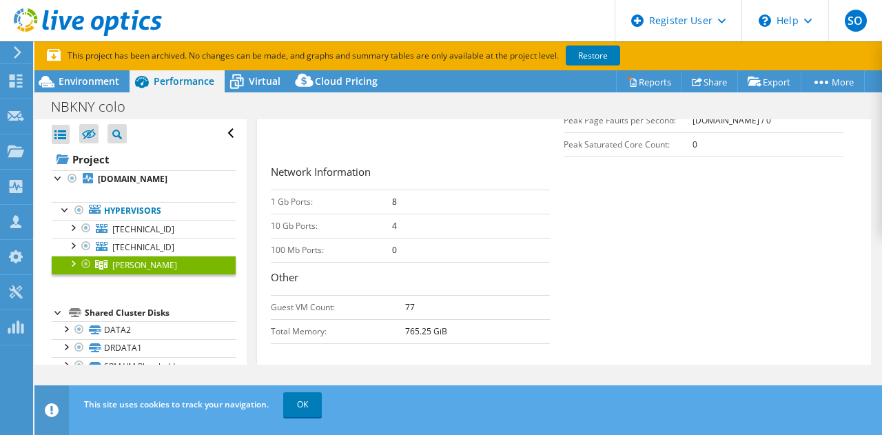
scroll to position [489, 0]
click at [72, 262] on div at bounding box center [72, 263] width 14 height 14
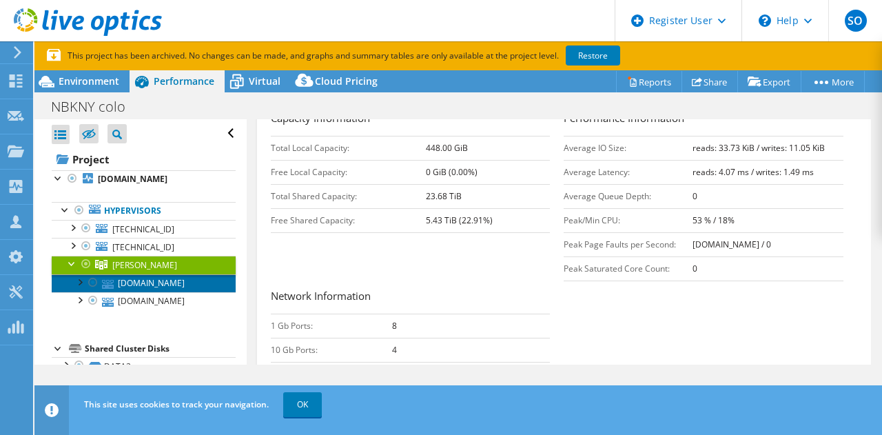
scroll to position [260, 0]
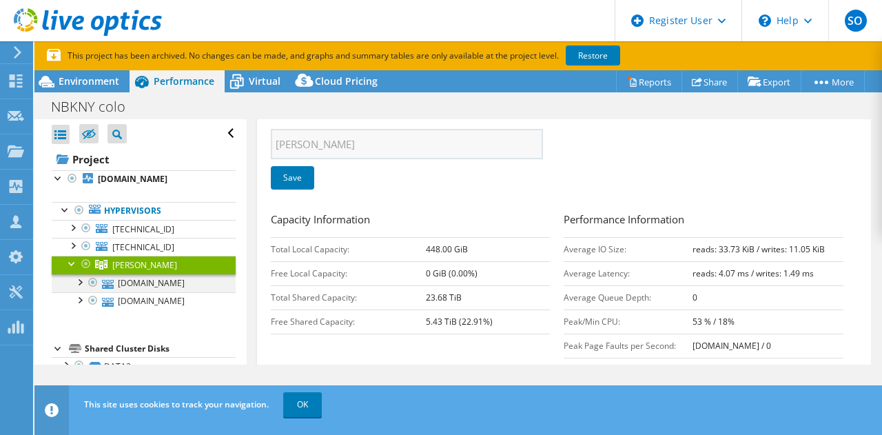
click at [78, 283] on div at bounding box center [79, 281] width 14 height 14
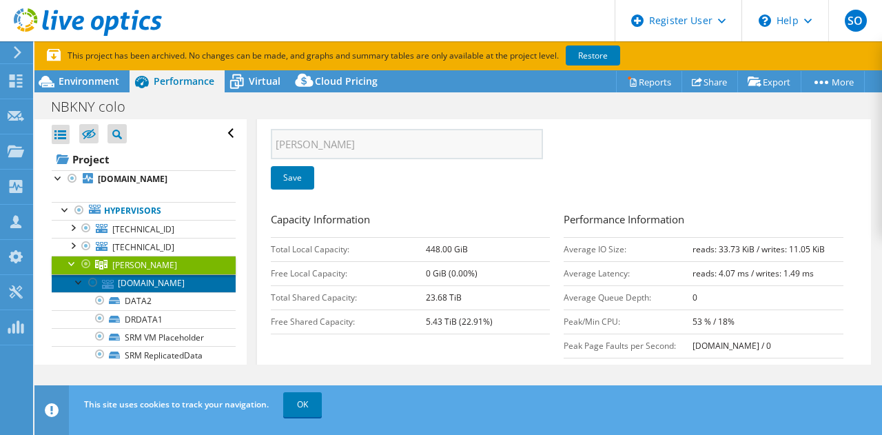
click at [175, 276] on link "dresx4.nbkny.com" at bounding box center [144, 283] width 184 height 18
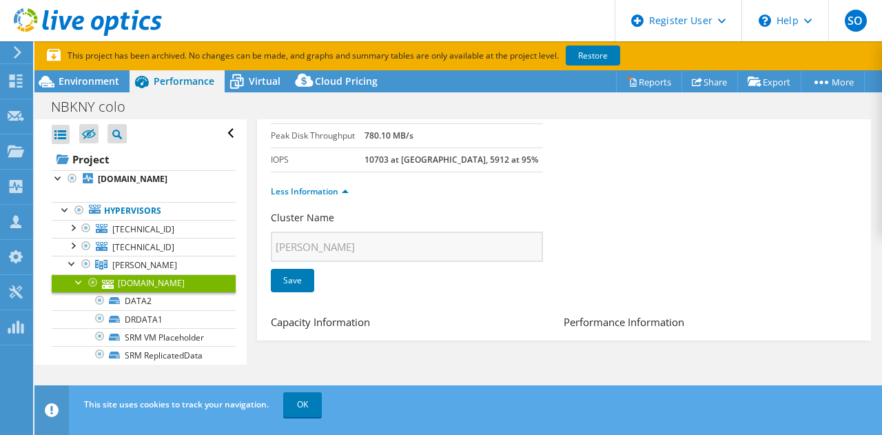
scroll to position [30, 0]
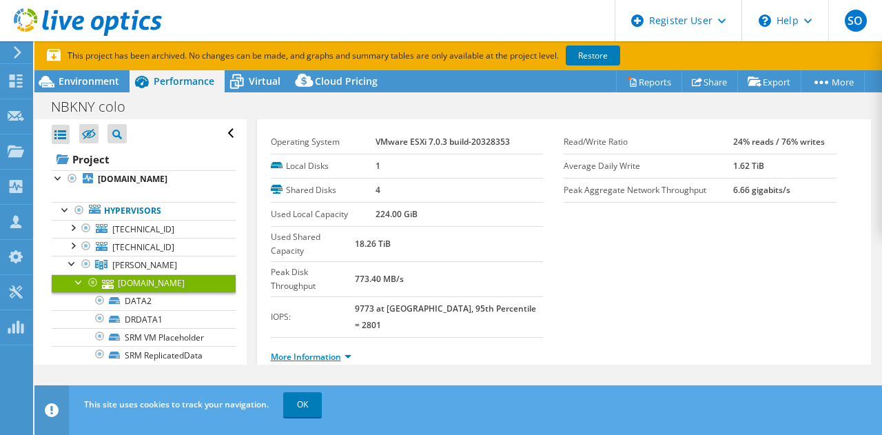
click at [350, 351] on link "More Information" at bounding box center [311, 357] width 81 height 12
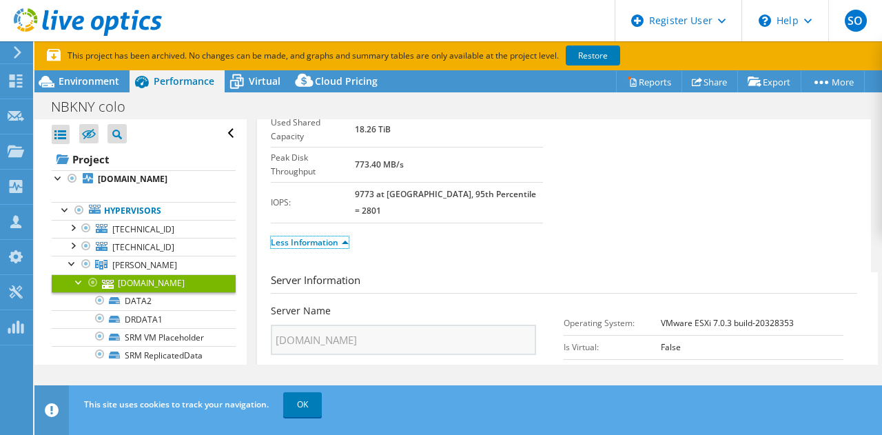
scroll to position [260, 0]
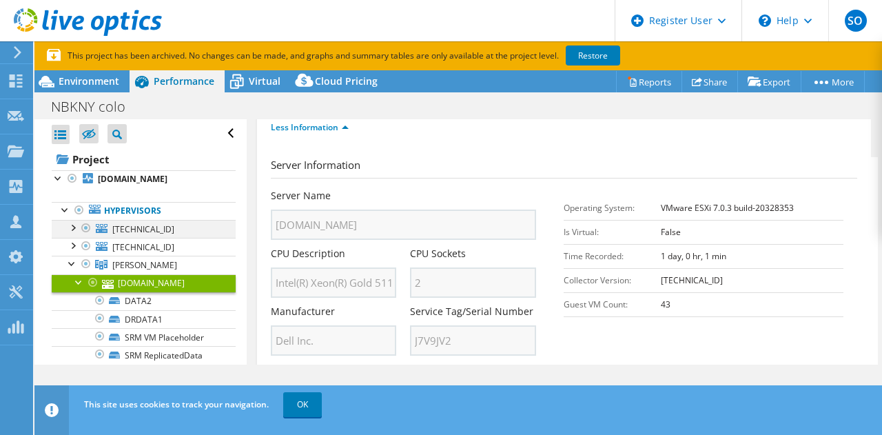
click at [78, 228] on div at bounding box center [72, 227] width 14 height 14
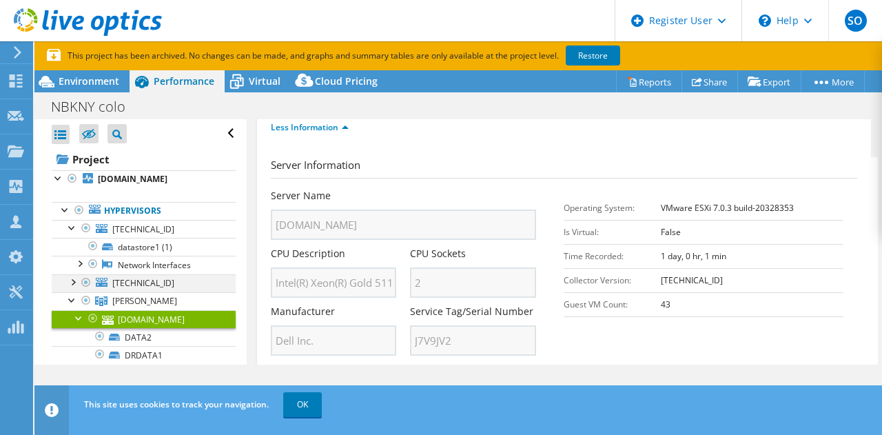
click at [76, 281] on div at bounding box center [72, 281] width 14 height 14
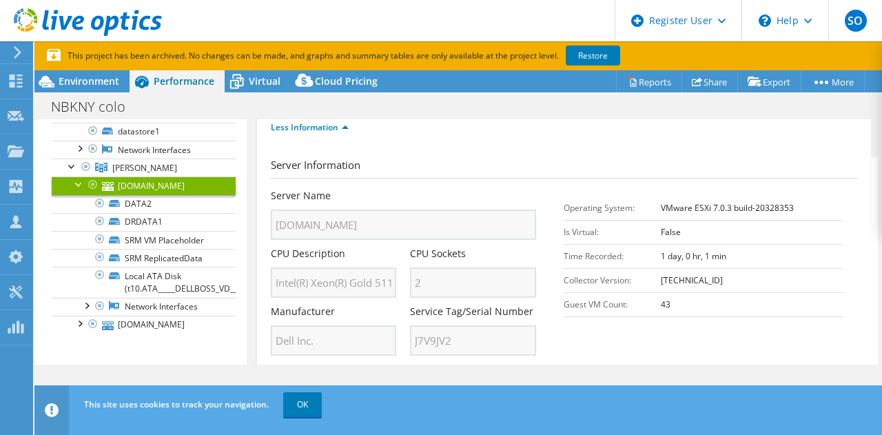
scroll to position [230, 0]
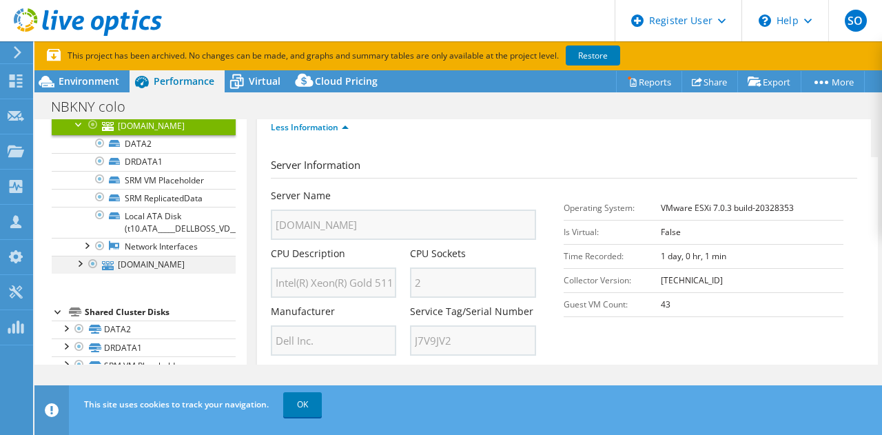
click at [81, 264] on div at bounding box center [79, 263] width 14 height 14
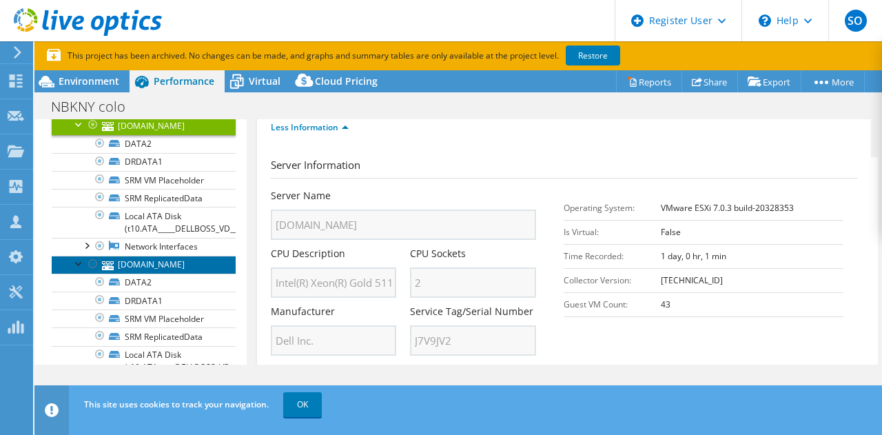
click at [139, 263] on link "dresx3.nbkny.com" at bounding box center [144, 265] width 184 height 18
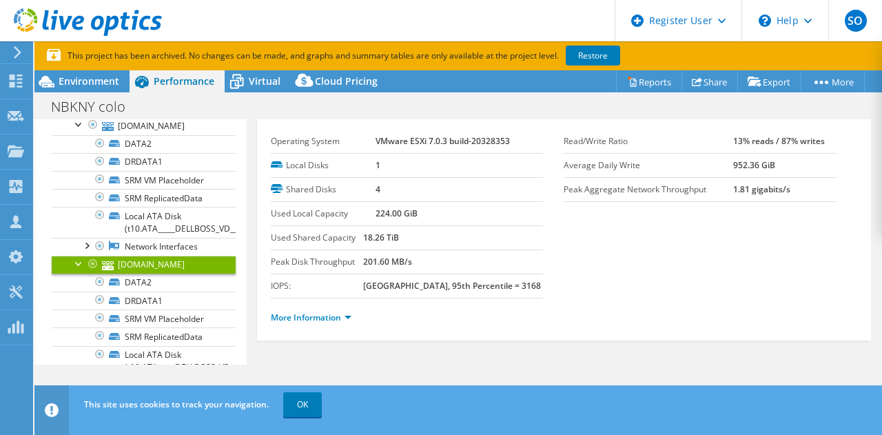
scroll to position [30, 0]
click at [347, 317] on link "More Information" at bounding box center [311, 318] width 81 height 12
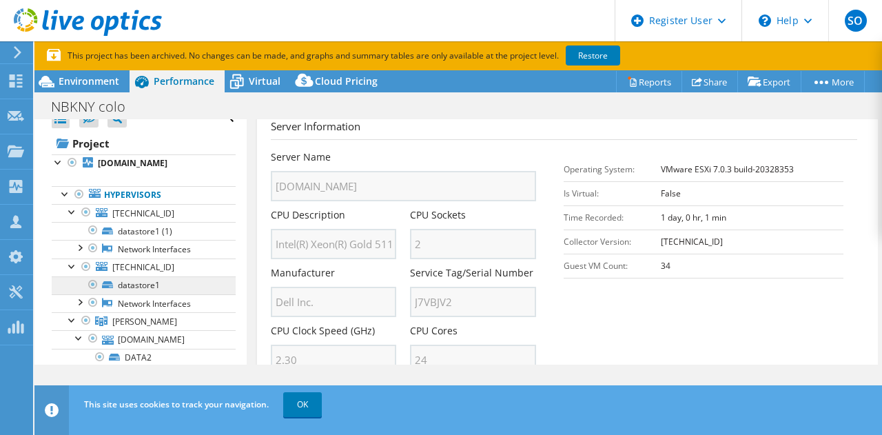
scroll to position [0, 0]
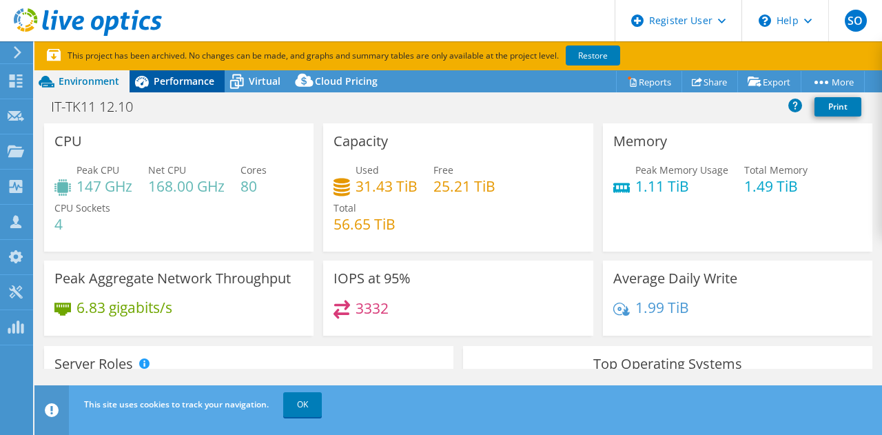
click at [164, 80] on span "Performance" at bounding box center [184, 80] width 61 height 13
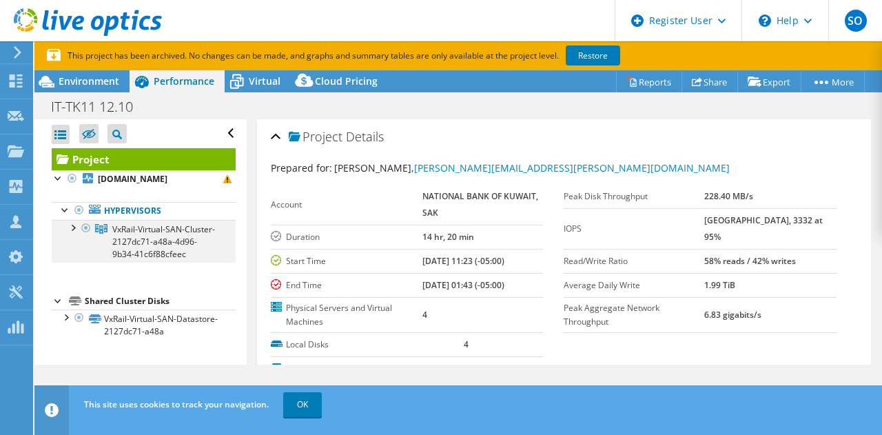
click at [74, 230] on div at bounding box center [72, 227] width 14 height 14
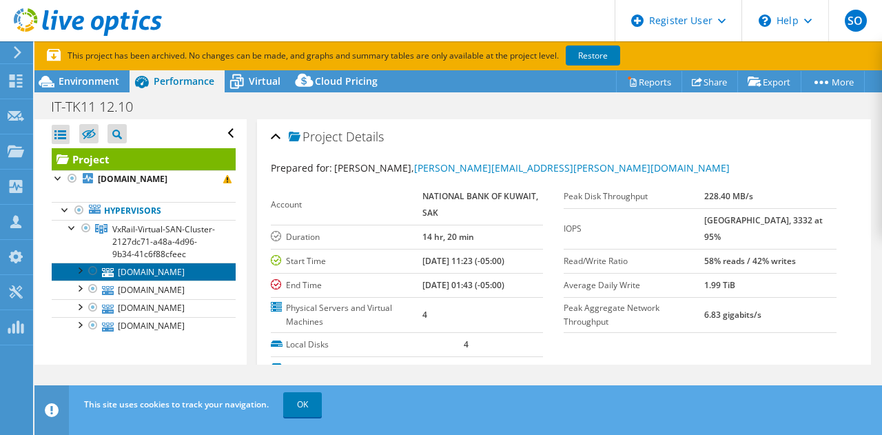
click at [152, 270] on link "[DOMAIN_NAME]" at bounding box center [144, 272] width 184 height 18
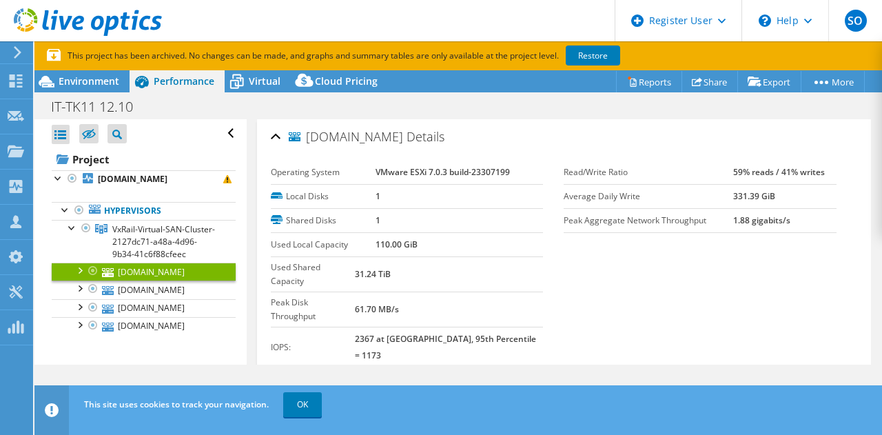
click at [349, 381] on link "More Information" at bounding box center [311, 387] width 81 height 12
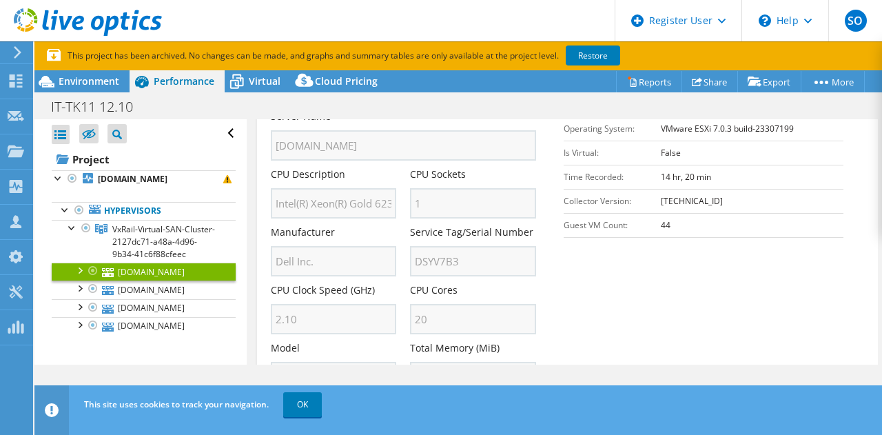
scroll to position [345, 0]
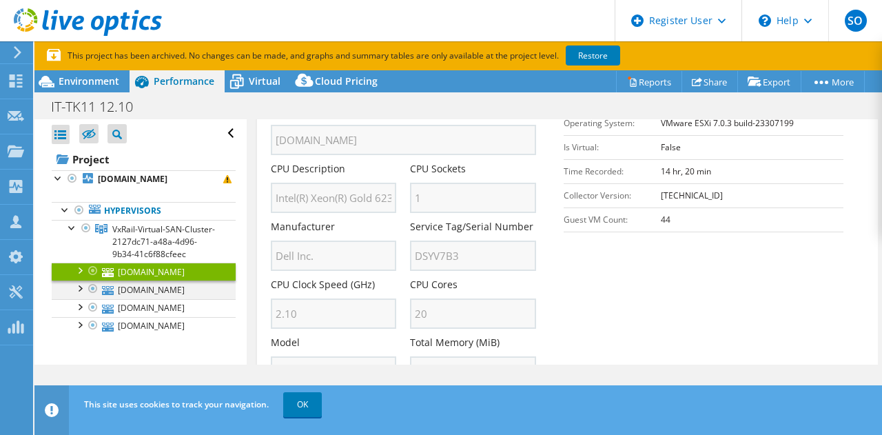
click at [80, 290] on div at bounding box center [79, 288] width 14 height 14
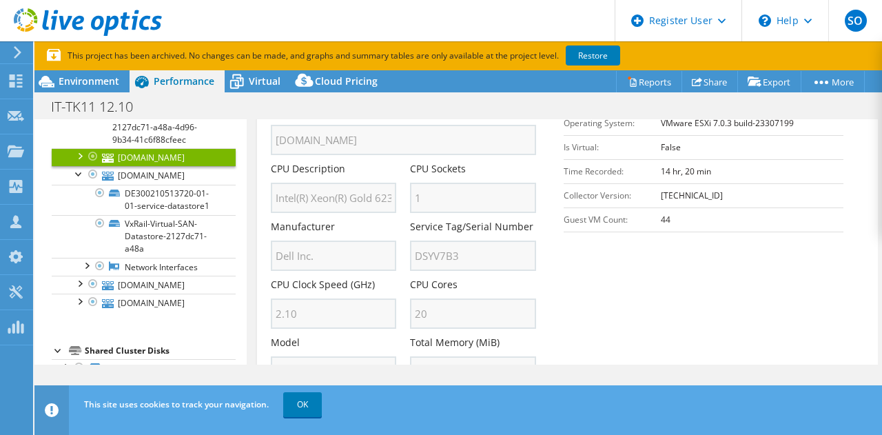
scroll to position [0, 0]
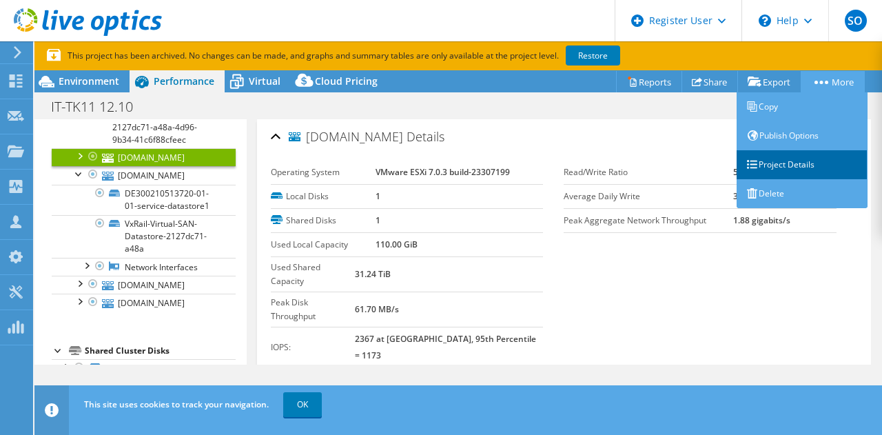
click at [761, 163] on link "Project Details" at bounding box center [802, 164] width 131 height 29
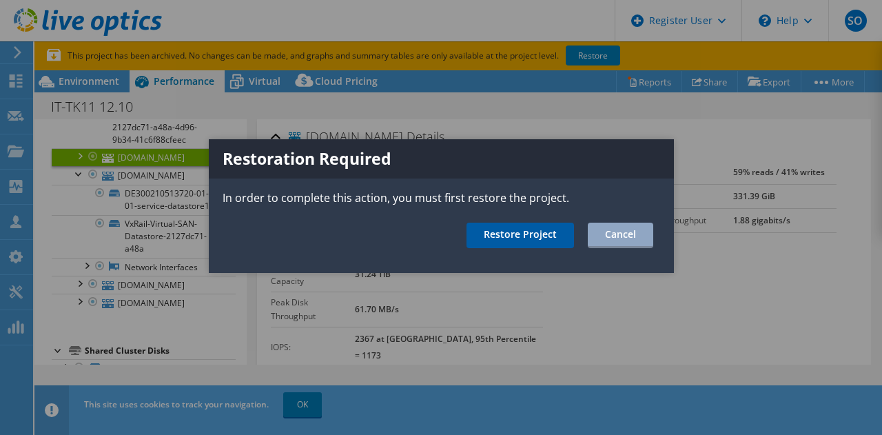
click at [529, 238] on link "Restore Project" at bounding box center [521, 236] width 108 height 26
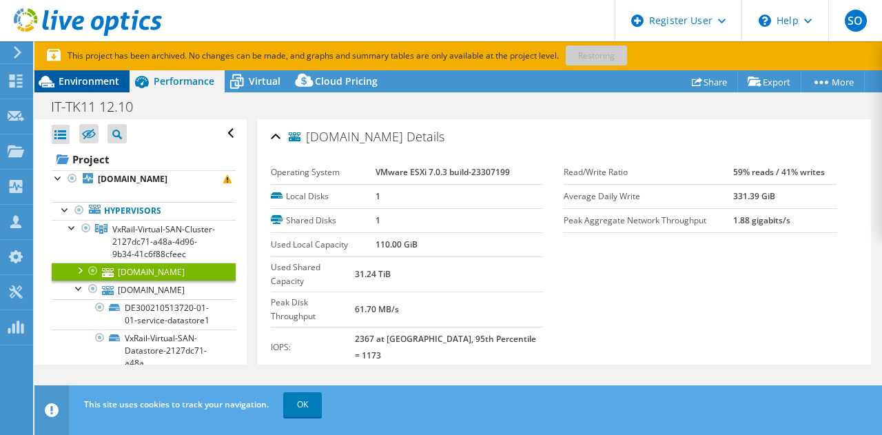
click at [90, 86] on span "Environment" at bounding box center [89, 80] width 61 height 13
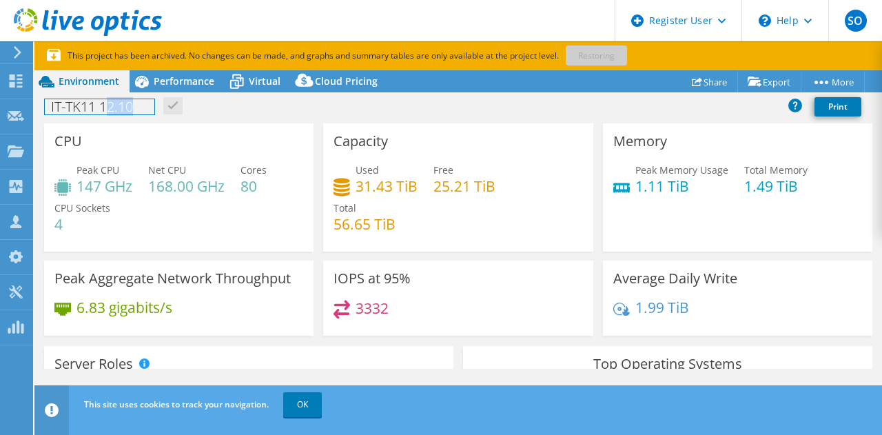
drag, startPoint x: 108, startPoint y: 110, endPoint x: 172, endPoint y: 105, distance: 63.5
click at [174, 107] on div "IT-TK11 12.10 Print" at bounding box center [458, 107] width 848 height 26
drag, startPoint x: 356, startPoint y: 186, endPoint x: 414, endPoint y: 189, distance: 58.7
click at [414, 189] on div "Used 31.43 TiB Free 25.21 TiB Total 56.65 TiB" at bounding box center [458, 204] width 249 height 83
click at [516, 196] on div "Used 31.43 TiB Free 25.21 TiB Total 56.65 TiB" at bounding box center [458, 204] width 249 height 83
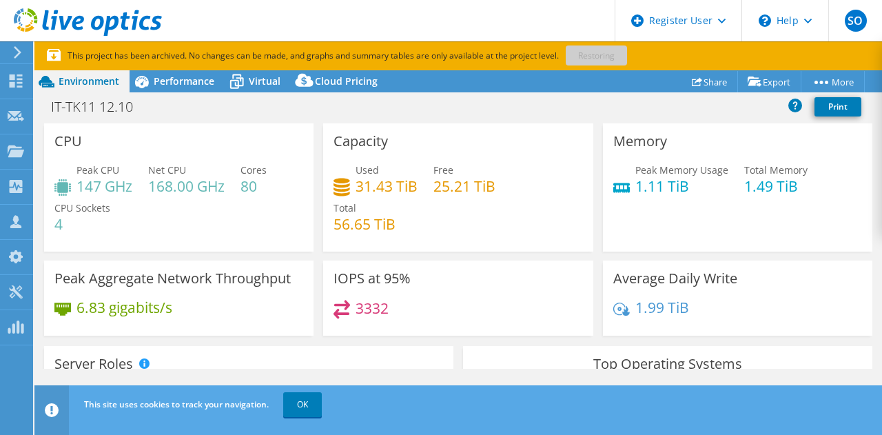
click at [462, 213] on div "Used 31.43 TiB Free 25.21 TiB Total 56.65 TiB" at bounding box center [458, 204] width 249 height 83
